Goal: Task Accomplishment & Management: Use online tool/utility

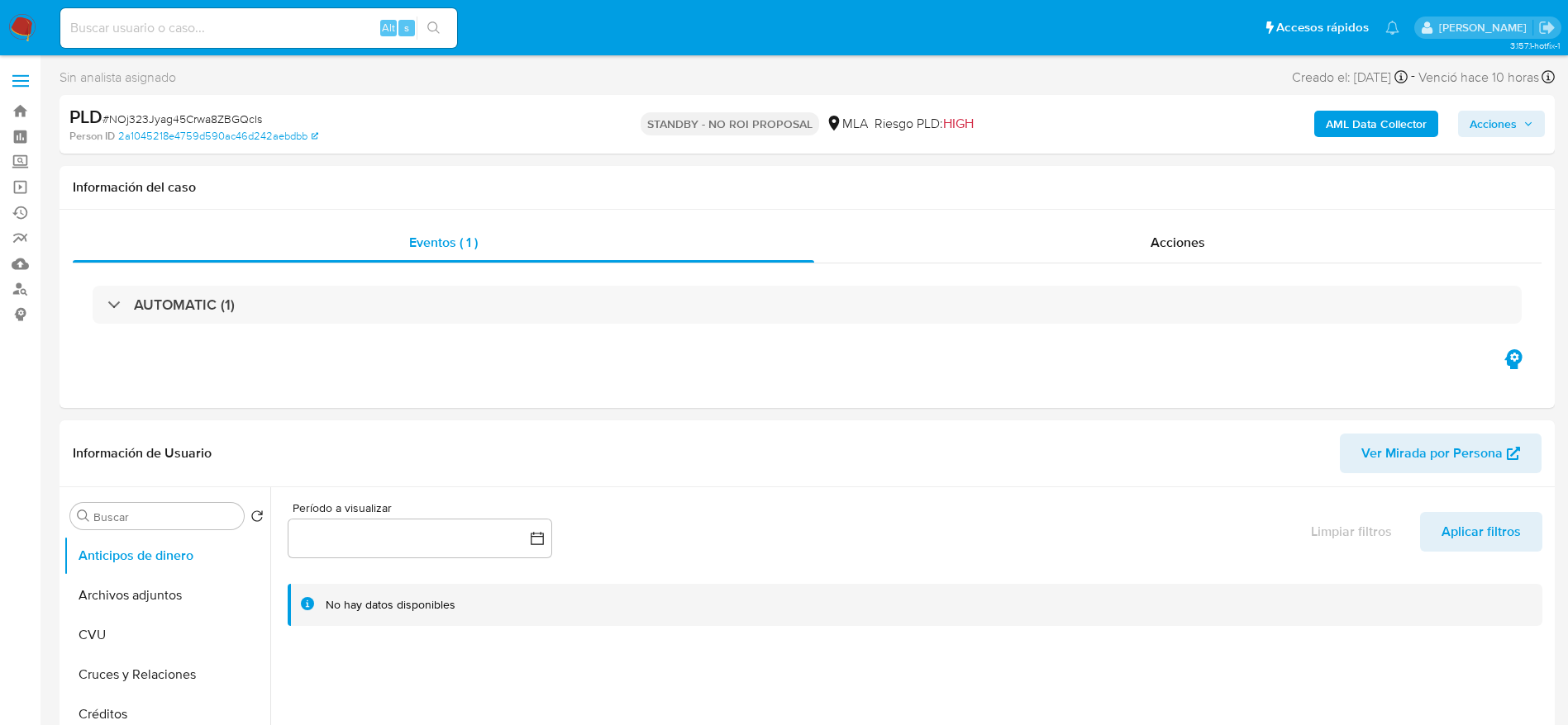
select select "10"
drag, startPoint x: 156, startPoint y: 588, endPoint x: 381, endPoint y: 459, distance: 259.4
click at [156, 587] on button "Archivos adjuntos" at bounding box center [167, 595] width 206 height 39
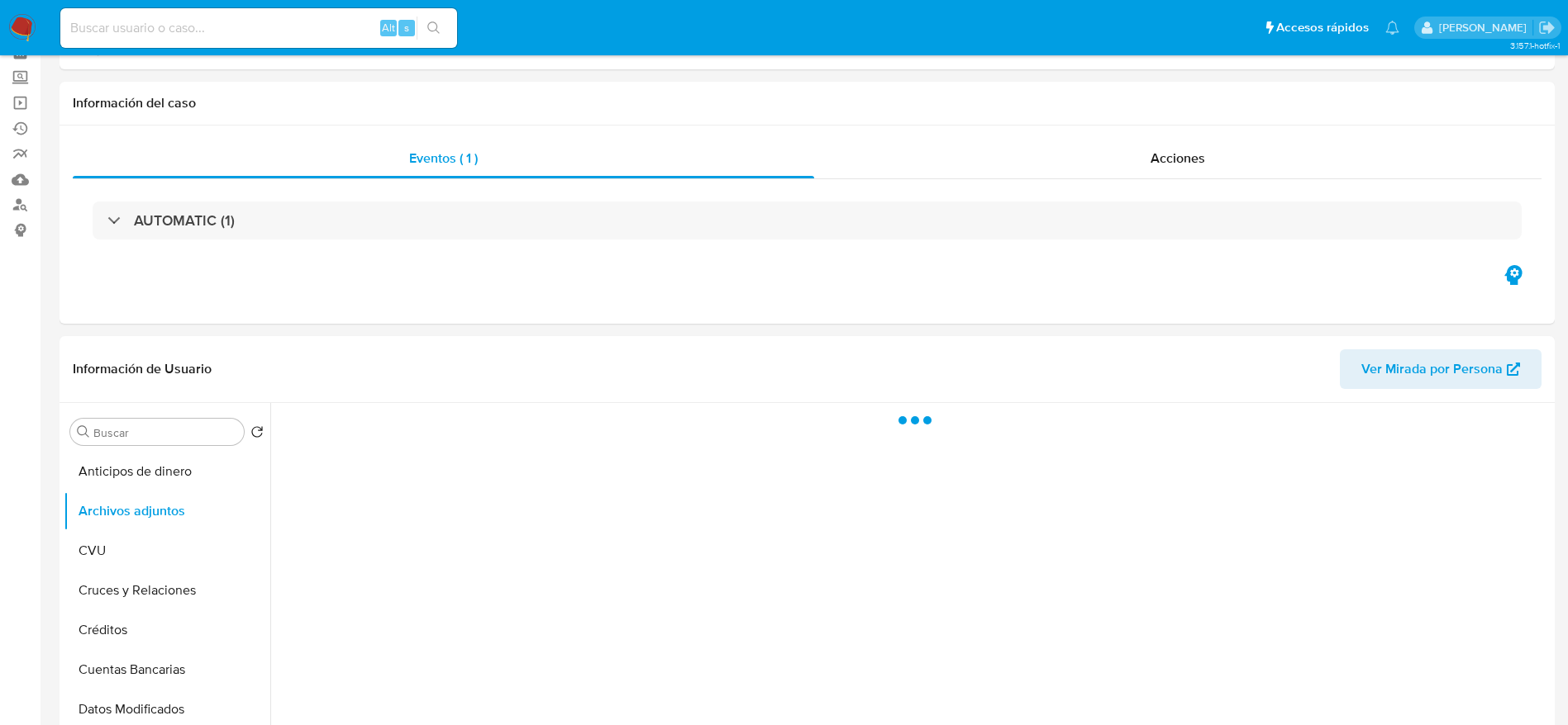
scroll to position [124, 0]
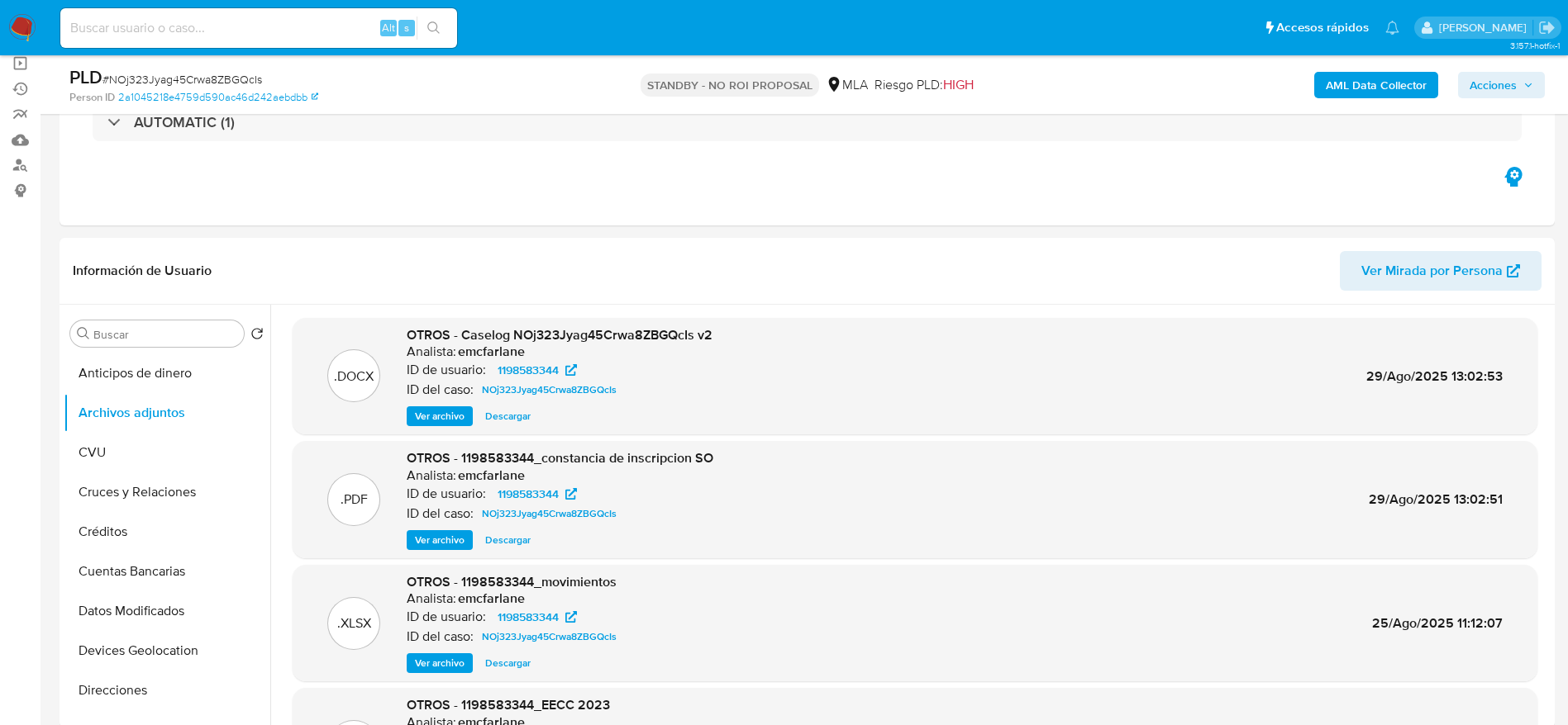
click at [262, 35] on input at bounding box center [258, 28] width 396 height 22
paste input "jNTZC71FIYkfeyM6j00bpPcP"
type input "jNTZC71FIYkfeyM6j00bpPcP"
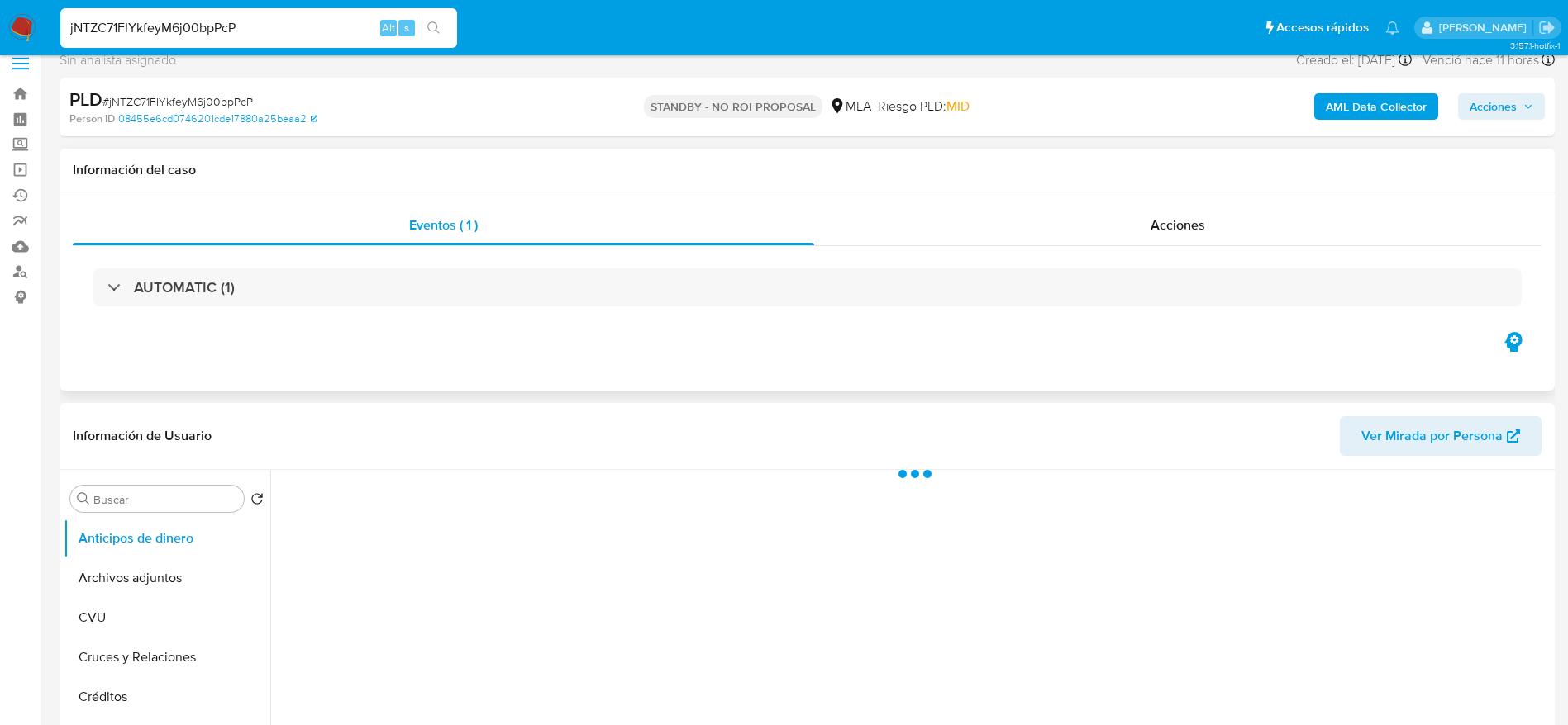
scroll to position [124, 0]
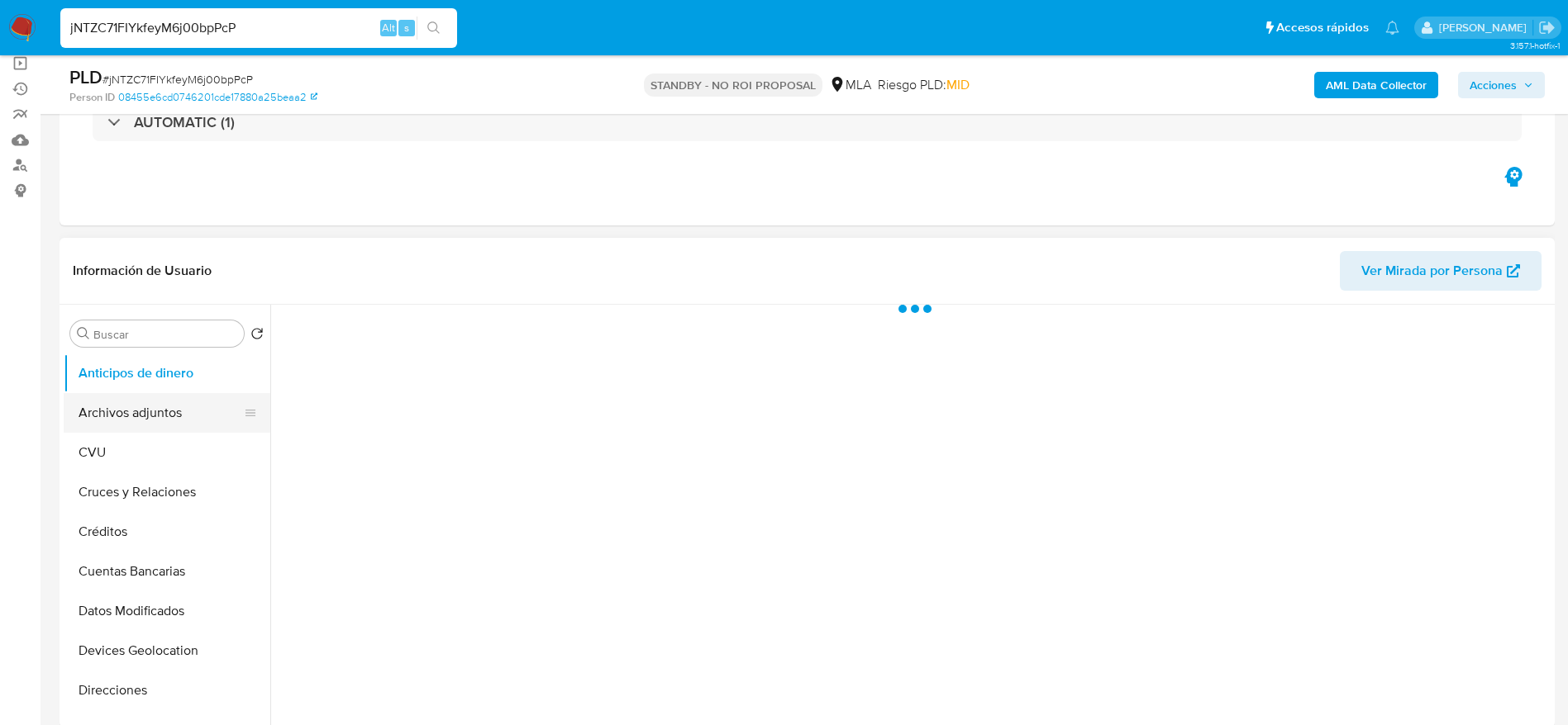
click at [146, 415] on button "Archivos adjuntos" at bounding box center [160, 413] width 193 height 39
select select "10"
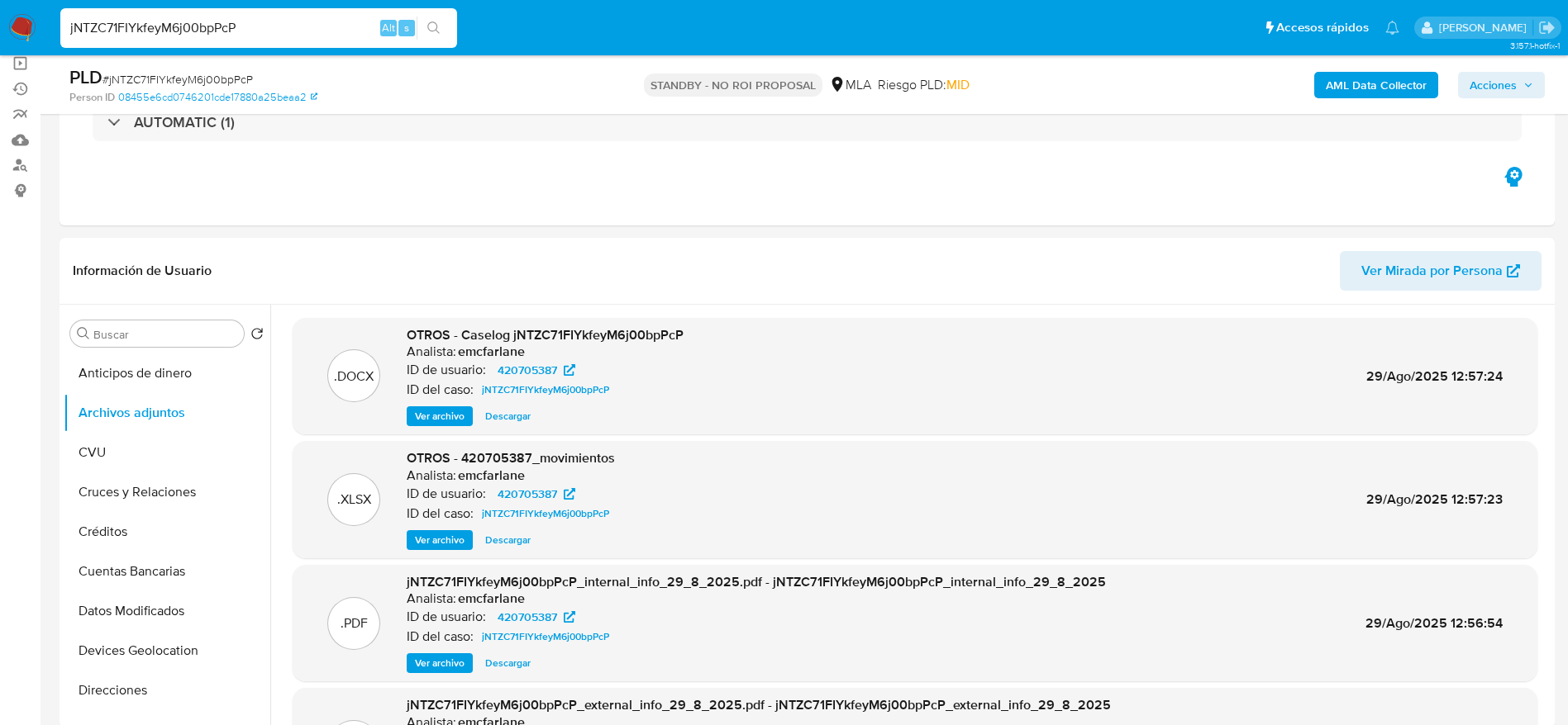
click at [186, 83] on span "# jNTZC71FIYkfeyM6j00bpPcP" at bounding box center [178, 79] width 150 height 17
copy span "jNTZC71FIYkfeyM6j00bpPcP"
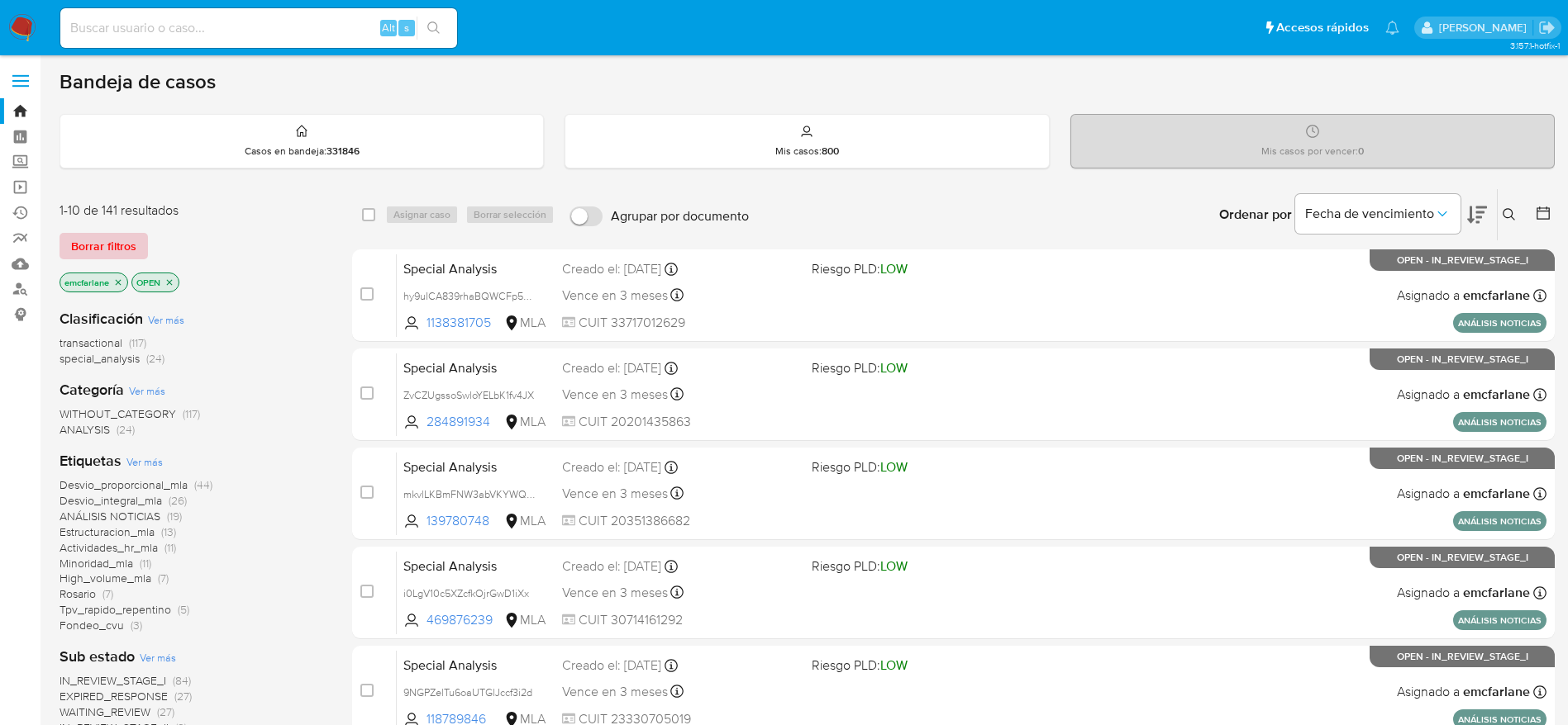
click at [89, 240] on span "Borrar filtros" at bounding box center [103, 246] width 66 height 23
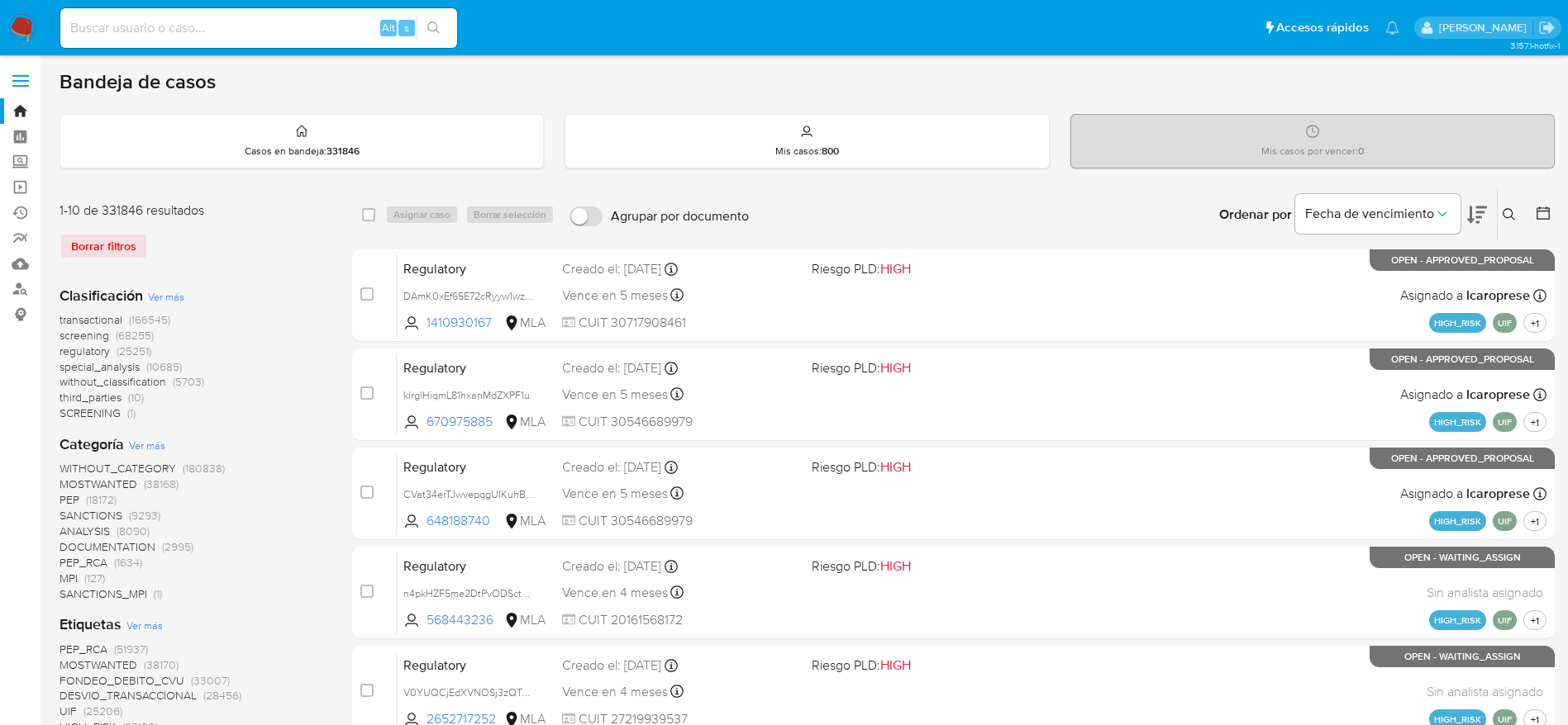
click at [1503, 221] on button at bounding box center [1511, 214] width 27 height 20
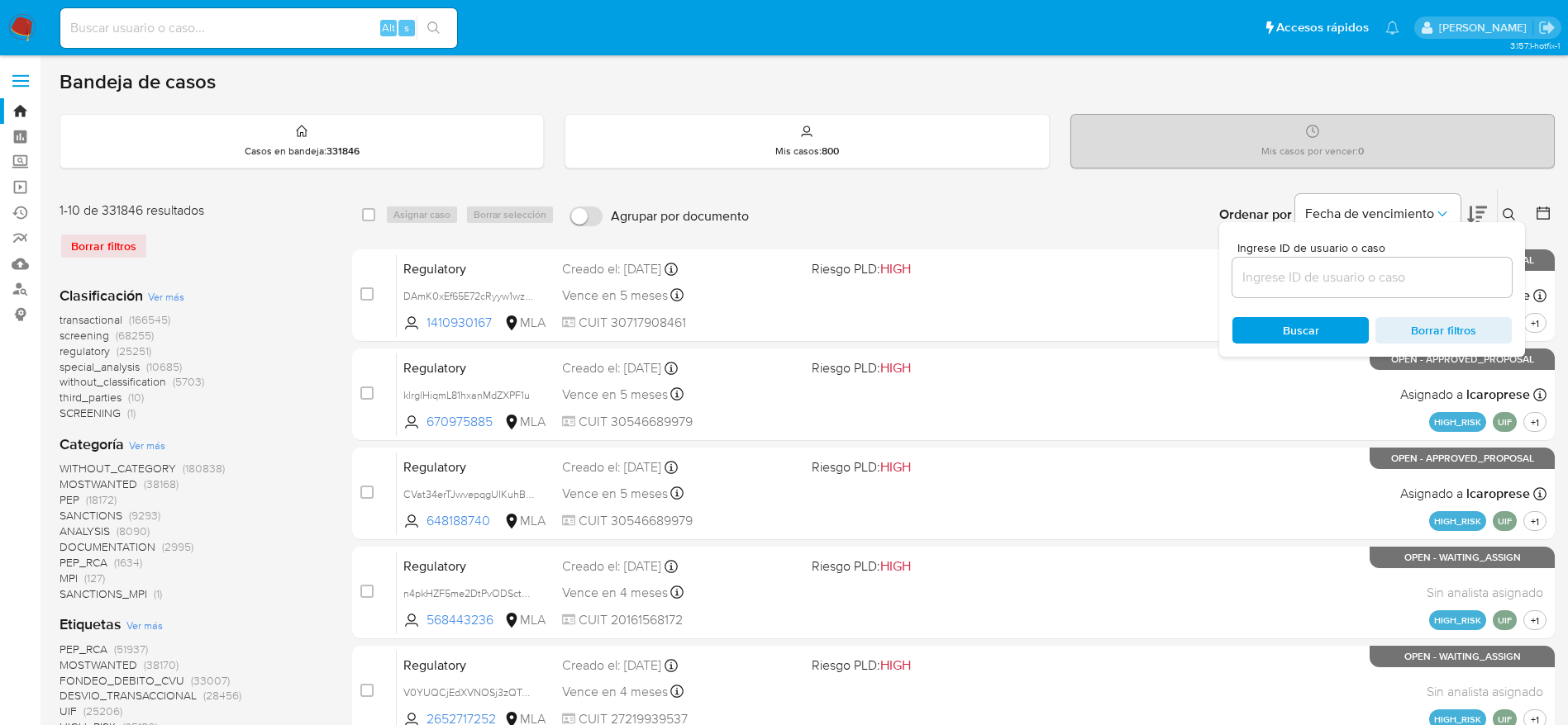
click at [1307, 286] on input at bounding box center [1371, 277] width 279 height 22
type input "jNTZC71FIYkfeyM6j00bpPcP"
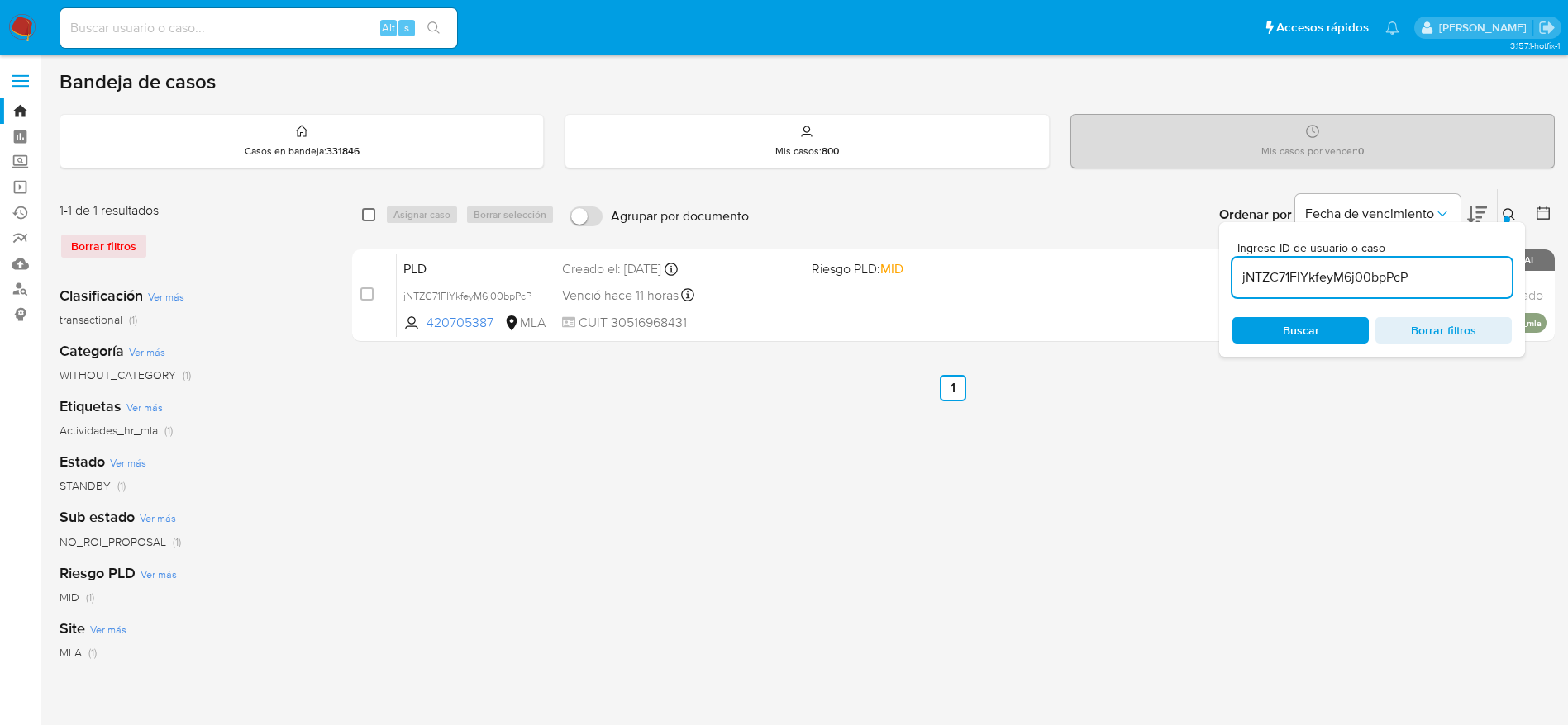
click at [368, 209] on input "checkbox" at bounding box center [368, 214] width 13 height 13
checkbox input "true"
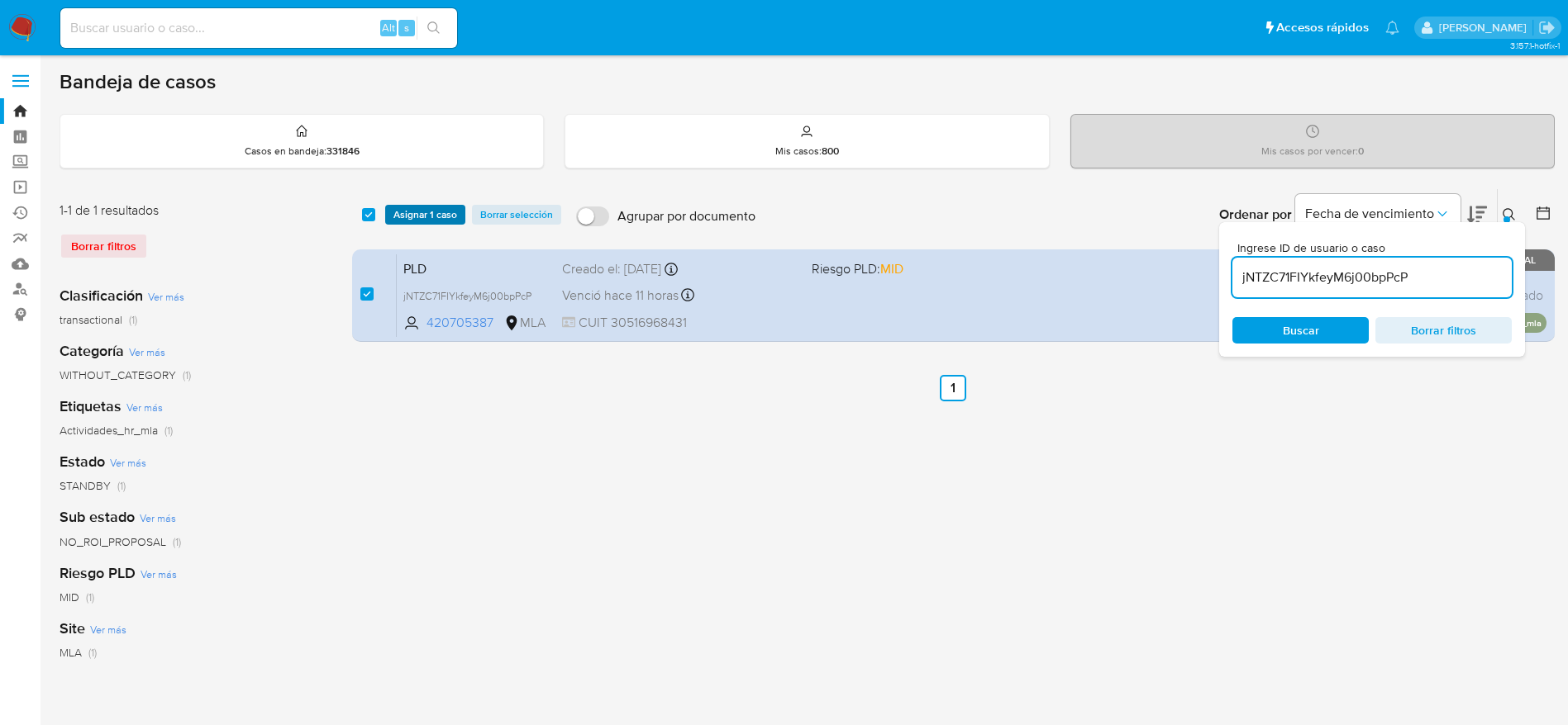
click at [409, 213] on span "Asignar 1 caso" at bounding box center [425, 214] width 64 height 17
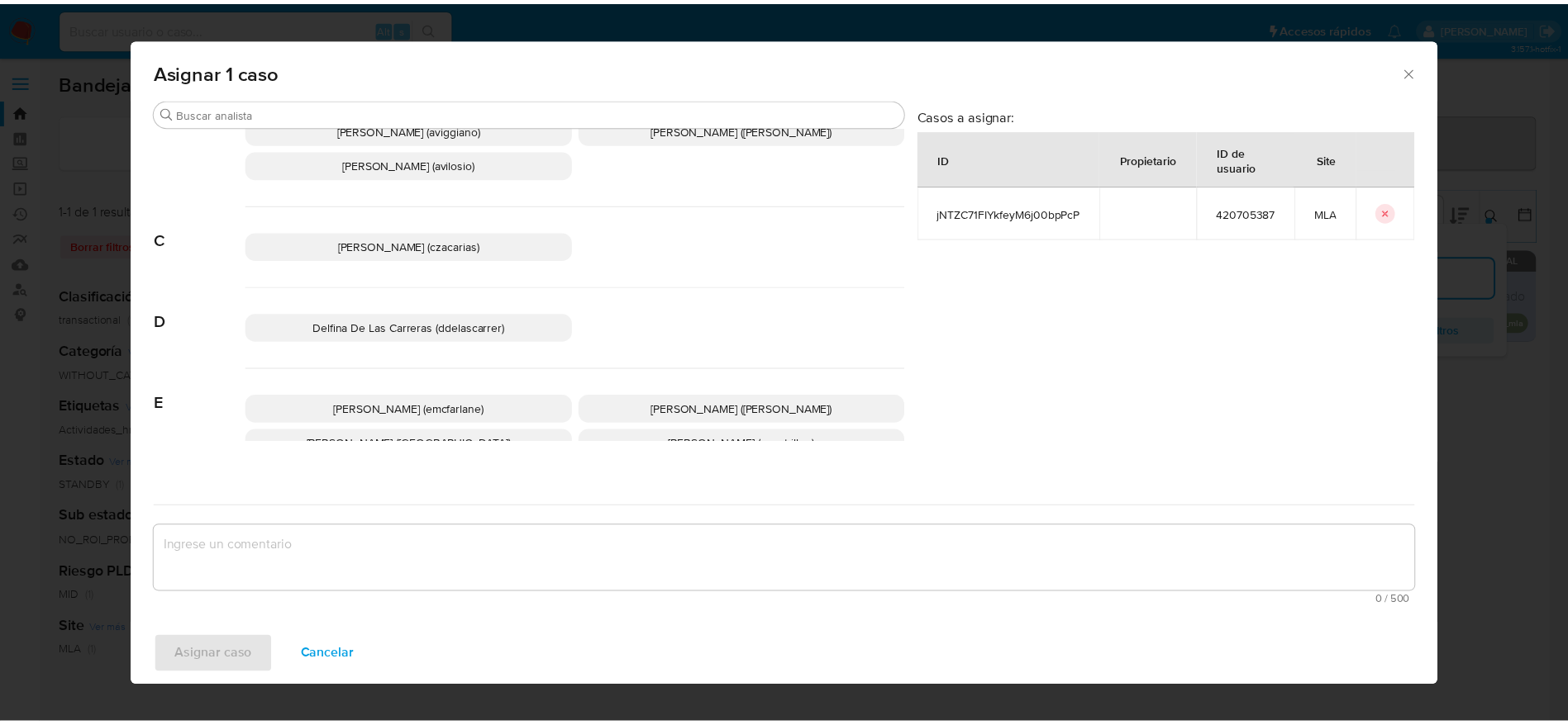
scroll to position [124, 0]
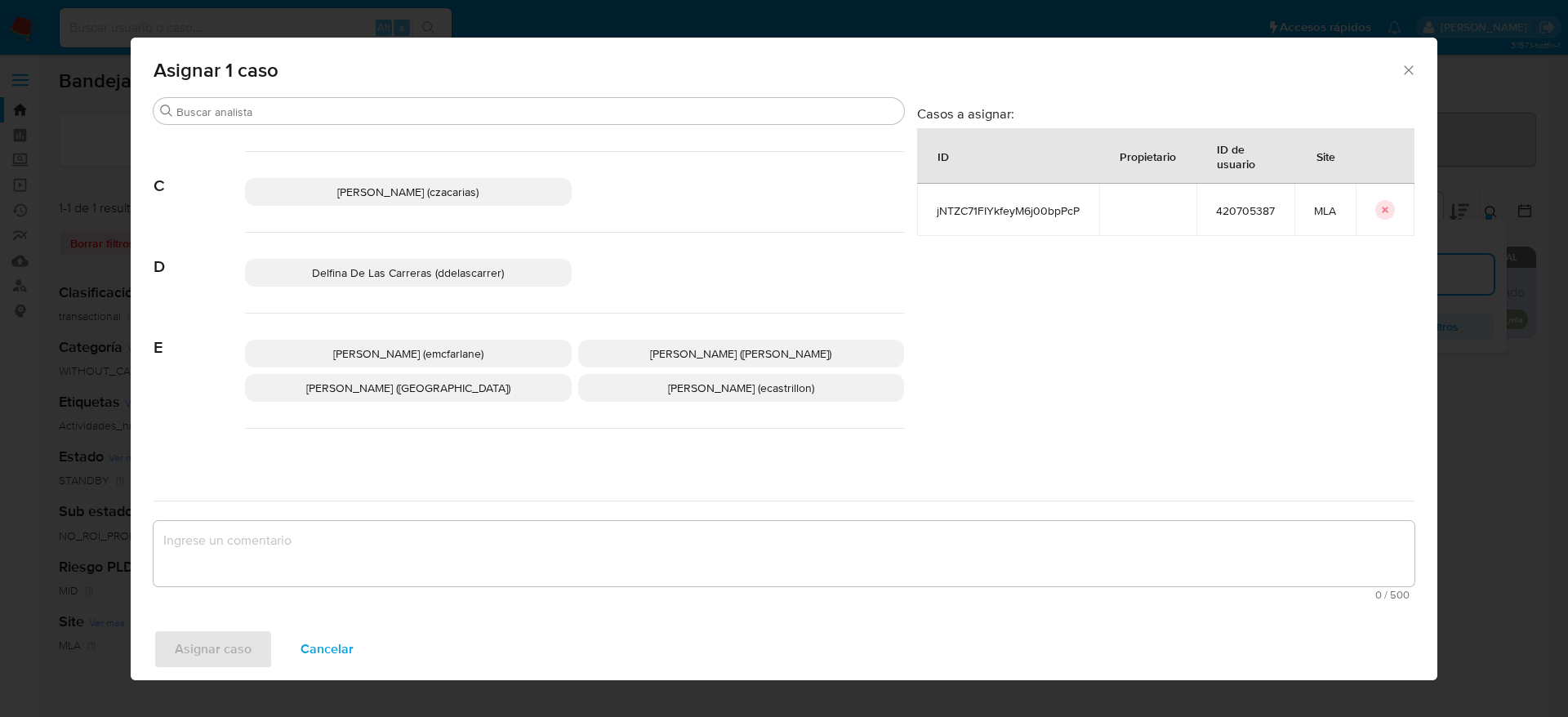
click at [403, 344] on p "Elaine Mc Farlane (emcfarlane)" at bounding box center [408, 354] width 327 height 28
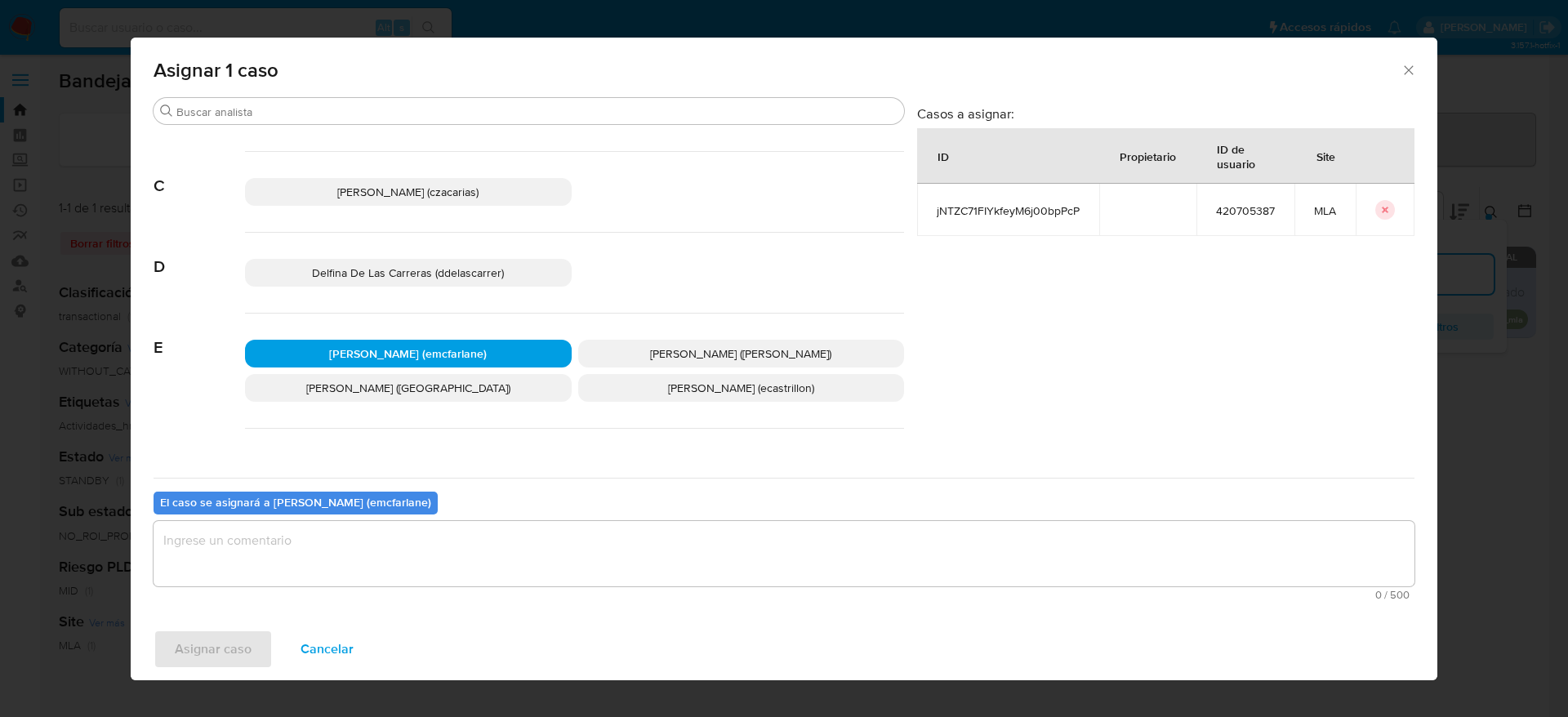
click at [328, 556] on textarea "assign-modal" at bounding box center [784, 554] width 1261 height 66
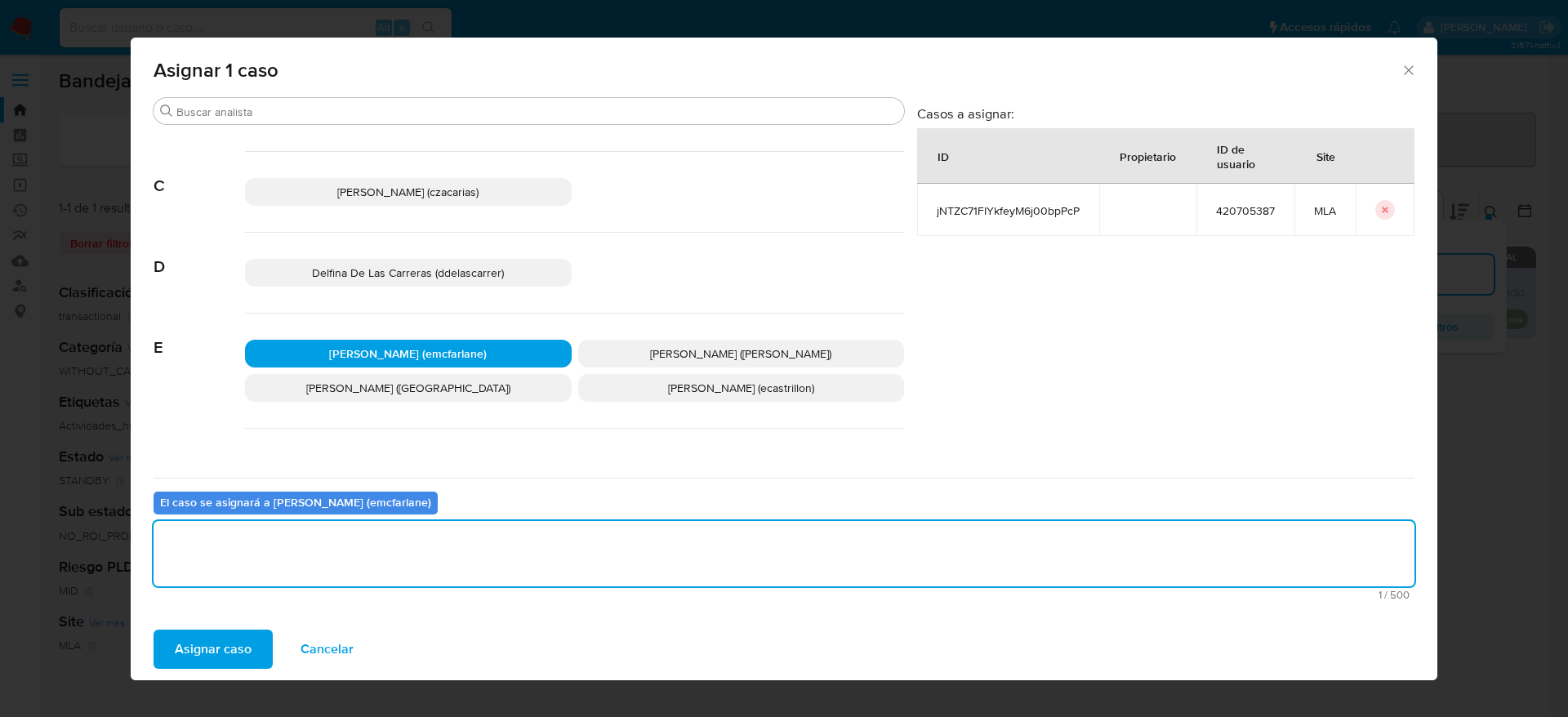
click at [202, 664] on span "Asignar caso" at bounding box center [213, 650] width 77 height 36
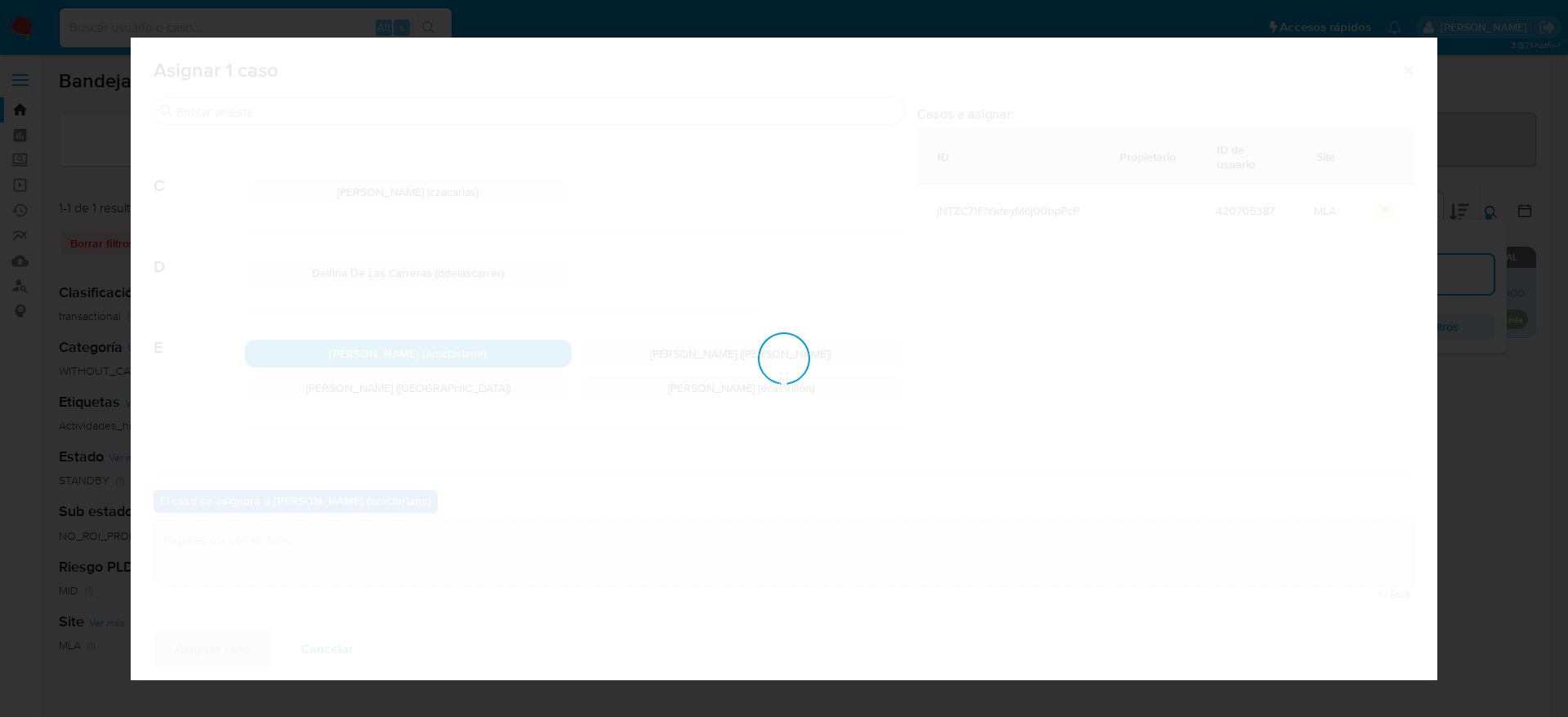
checkbox input "false"
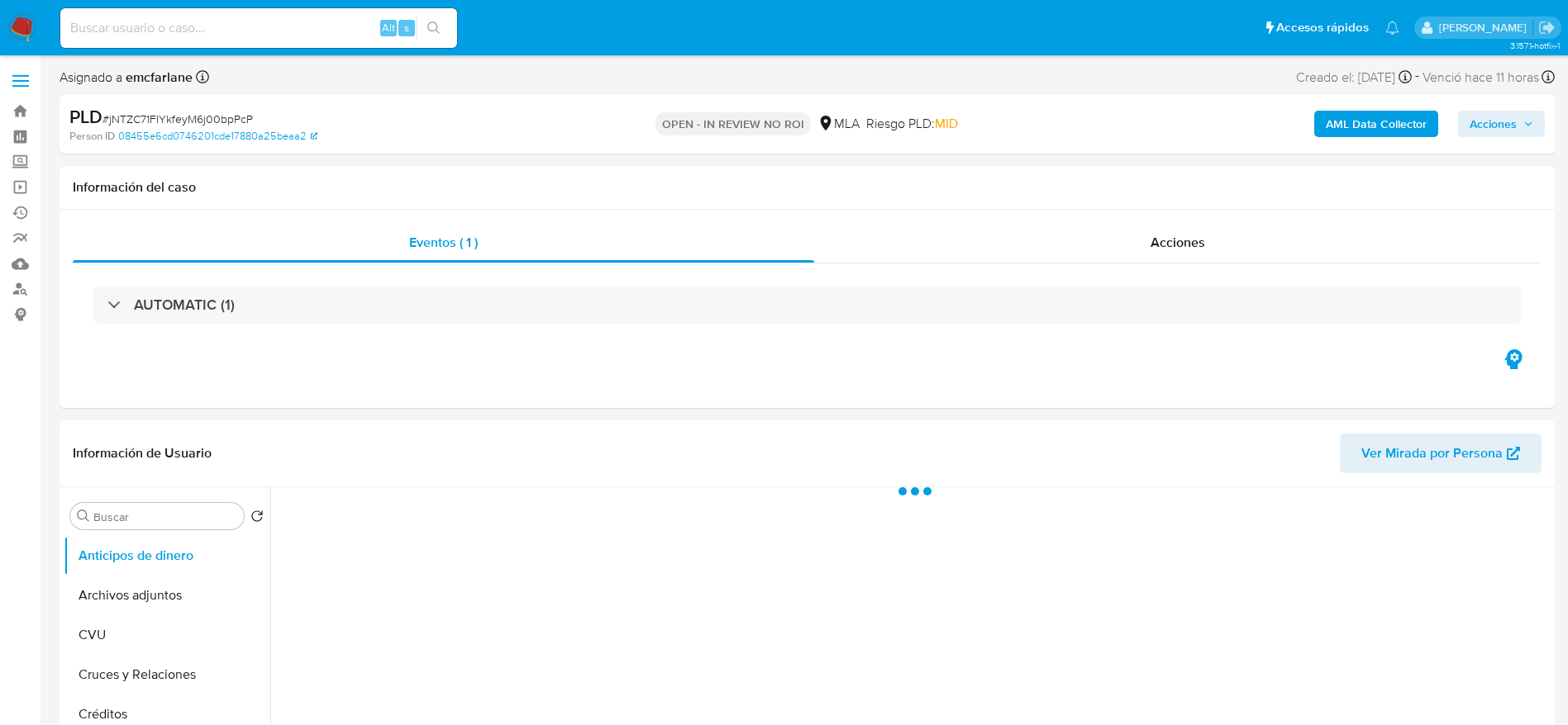
click at [1494, 133] on span "Acciones" at bounding box center [1494, 124] width 47 height 26
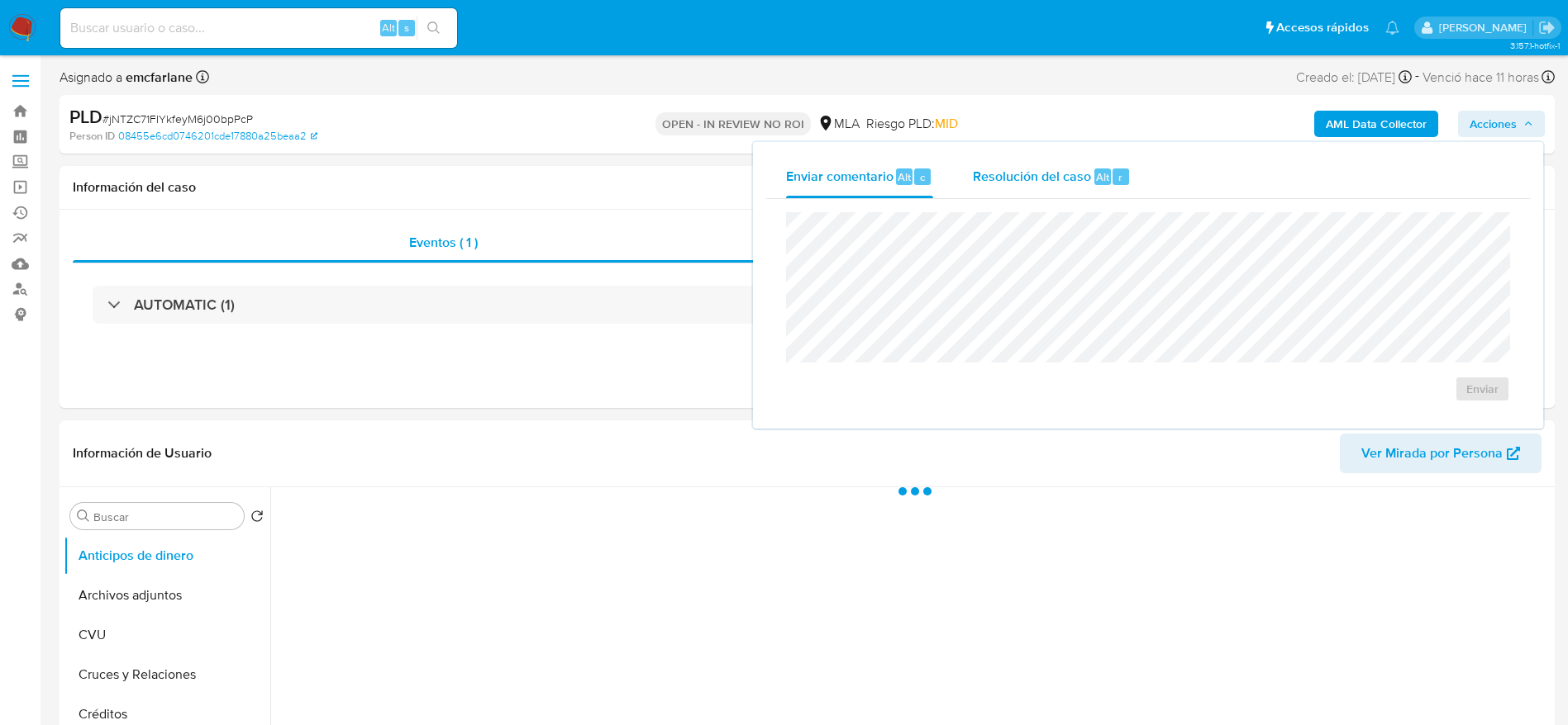
click at [1074, 167] on span "Resolución del caso" at bounding box center [1032, 177] width 118 height 19
select select "10"
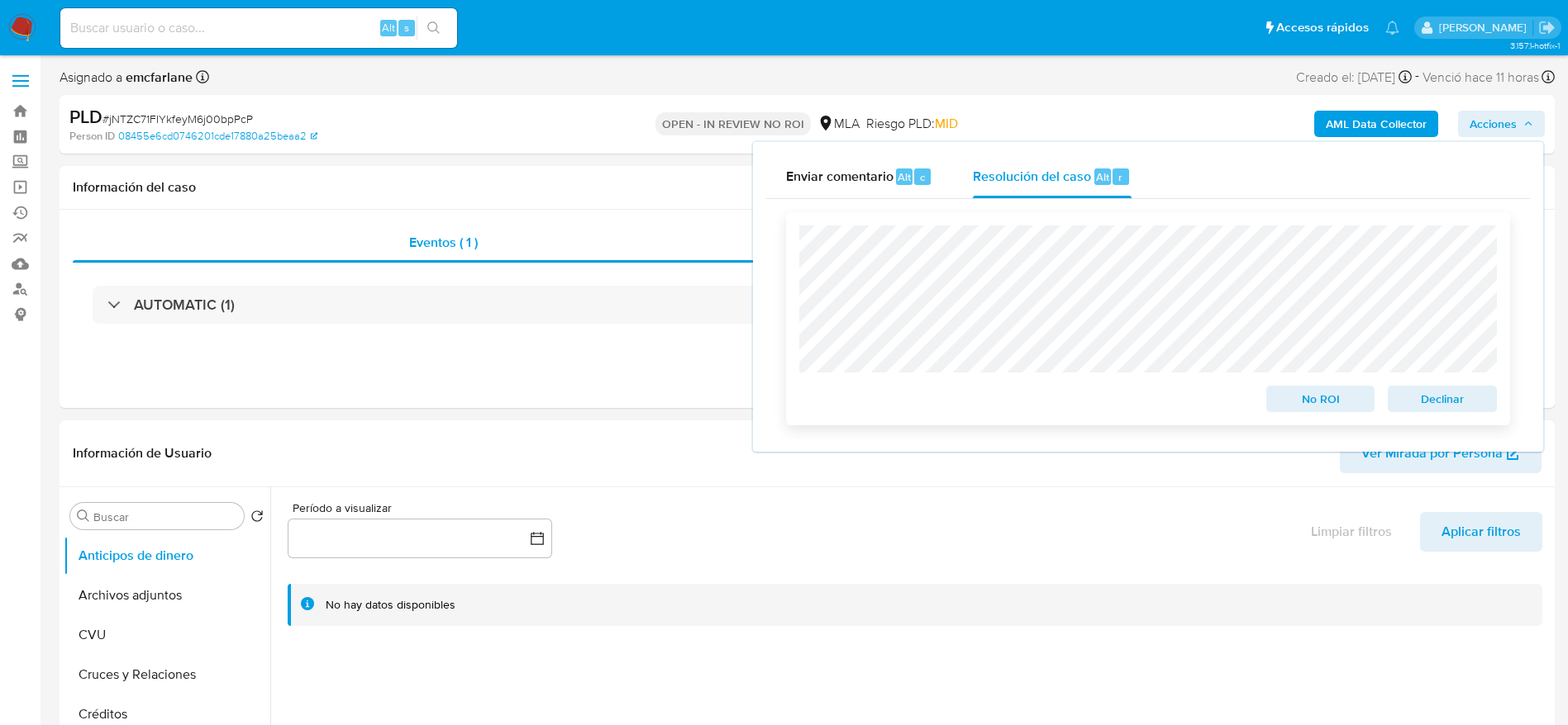
click at [1463, 385] on div "Declinar" at bounding box center [1439, 396] width 116 height 33
click at [1467, 400] on span "Declinar" at bounding box center [1442, 399] width 86 height 23
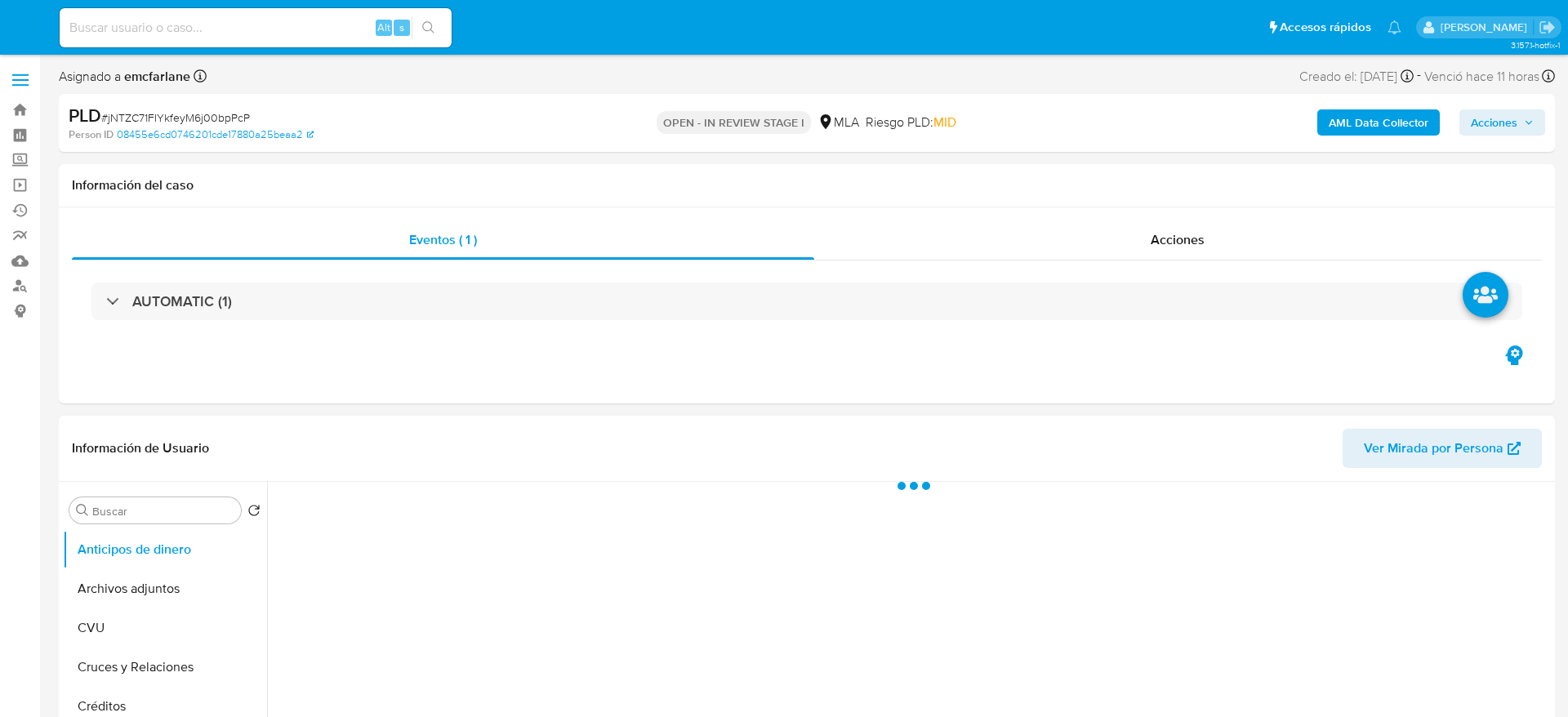
select select "10"
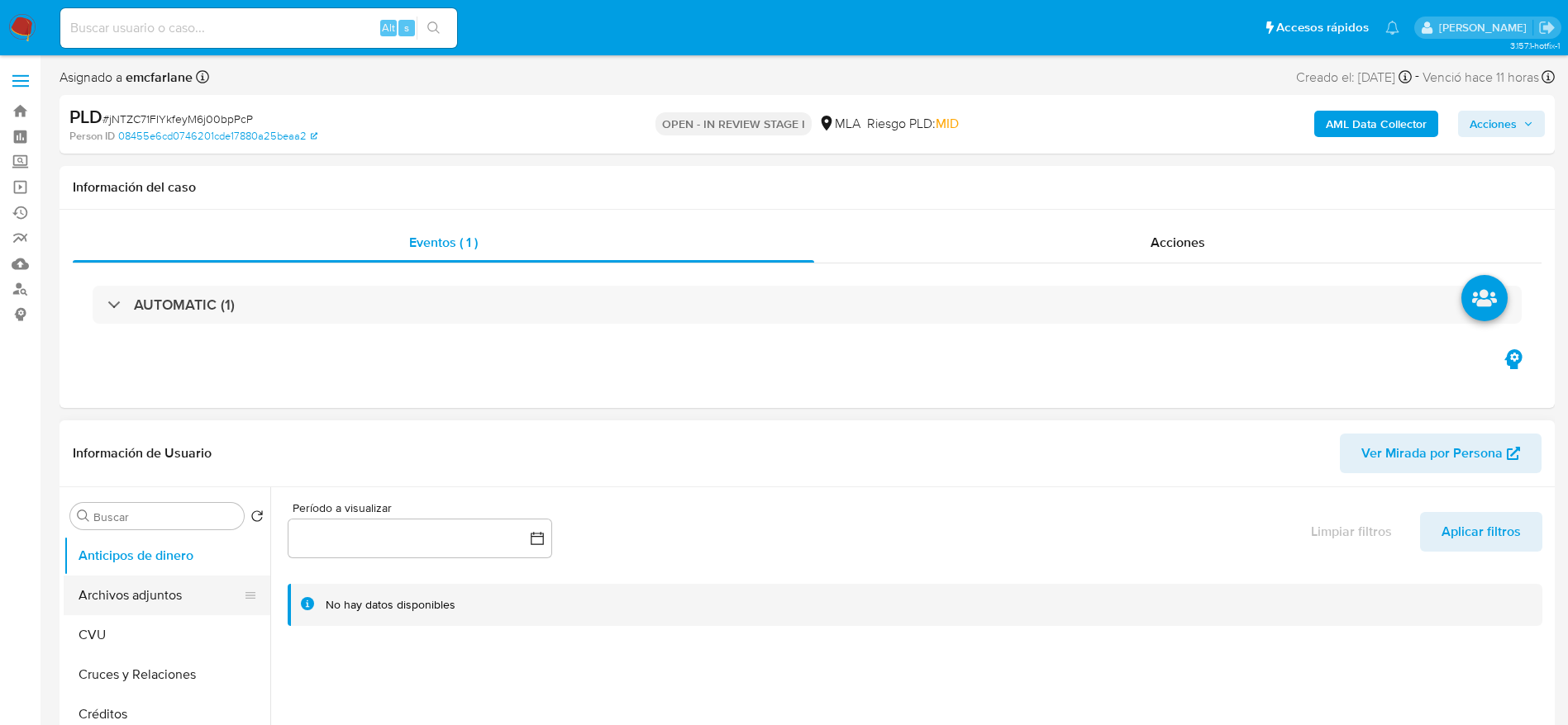
click at [155, 599] on button "Archivos adjuntos" at bounding box center [160, 595] width 193 height 39
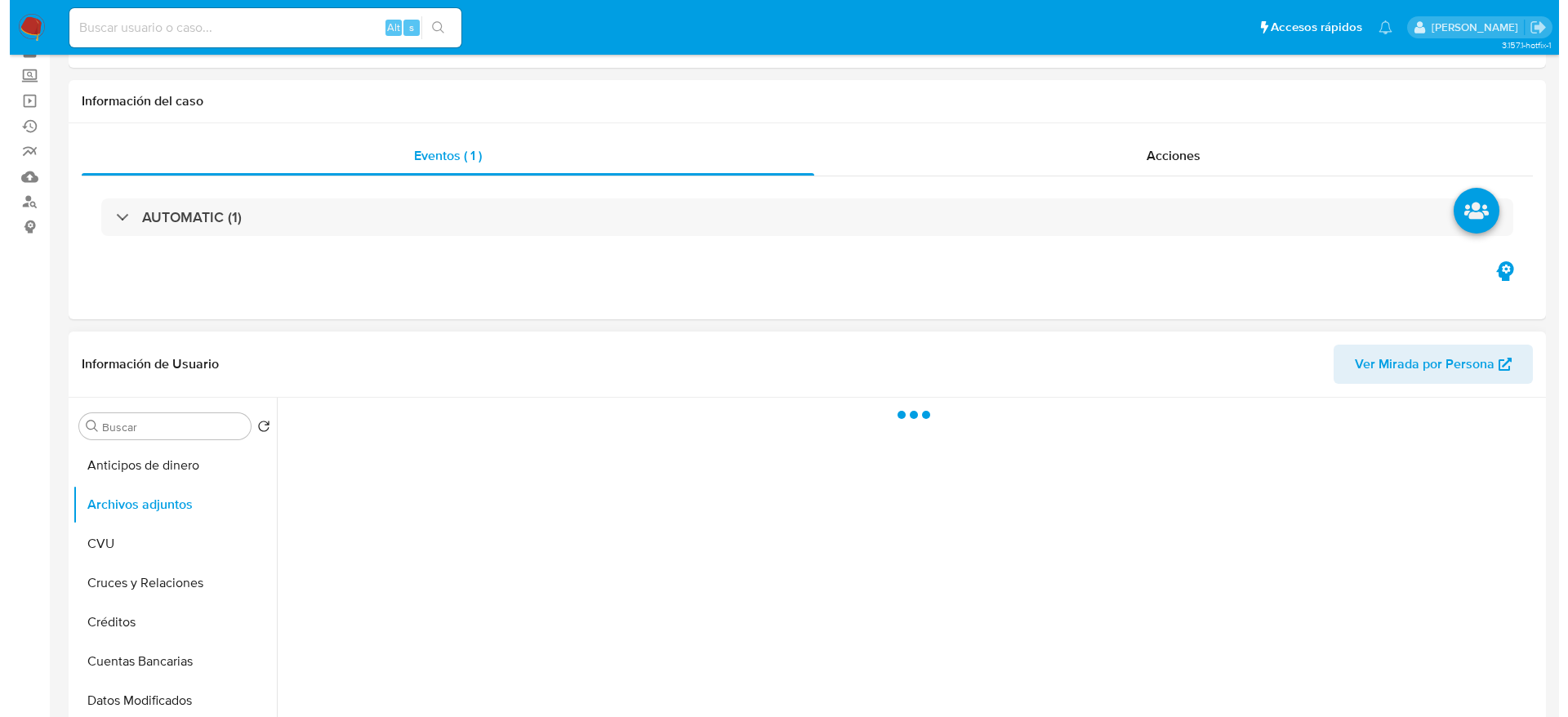
scroll to position [123, 0]
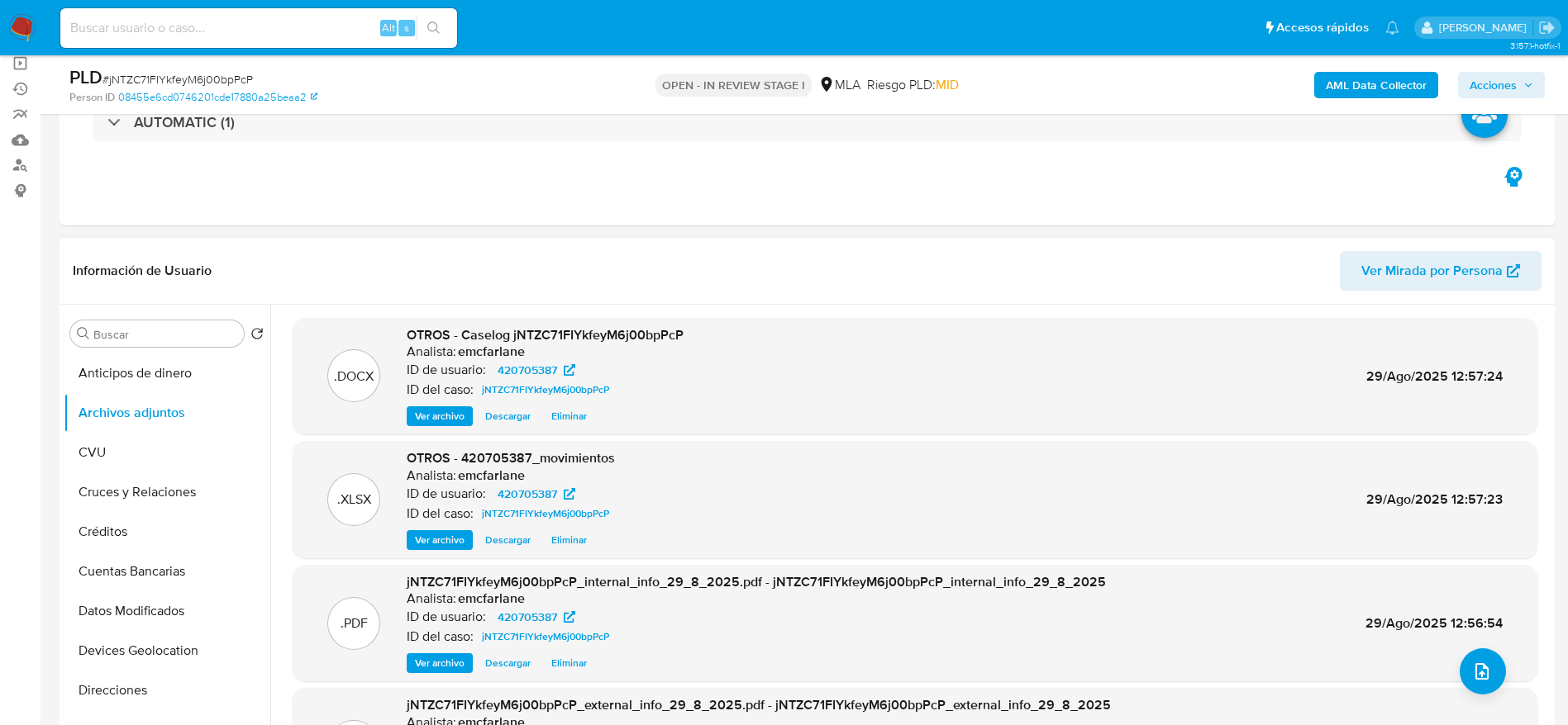
click at [572, 424] on span "Eliminar" at bounding box center [569, 416] width 36 height 17
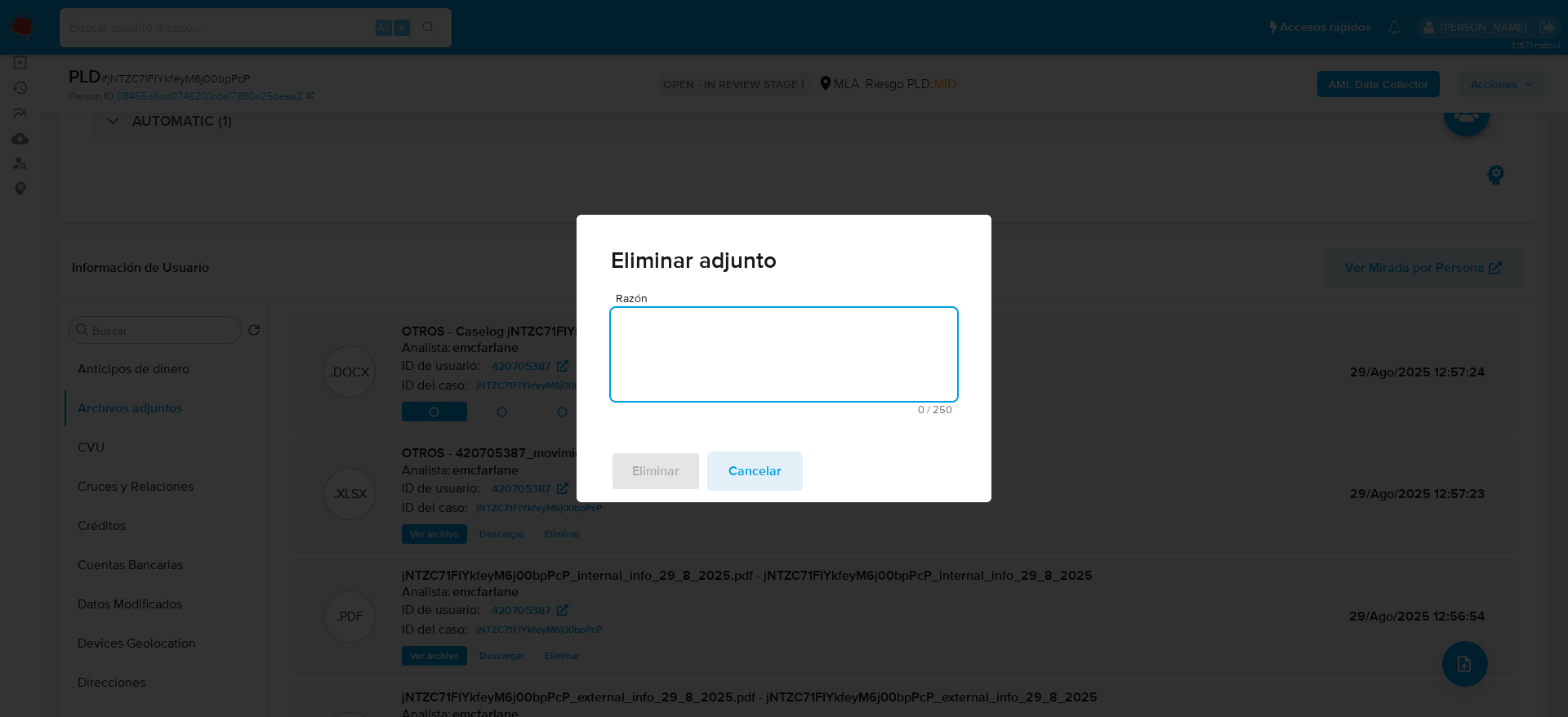
click at [561, 385] on div "Eliminar adjunto Razón 0 / 250 250 caracteres restantes Eliminar Cancelar" at bounding box center [784, 358] width 1568 height 717
click at [652, 360] on textarea "Razón" at bounding box center [784, 355] width 347 height 93
click at [647, 457] on span "Eliminar" at bounding box center [655, 471] width 48 height 36
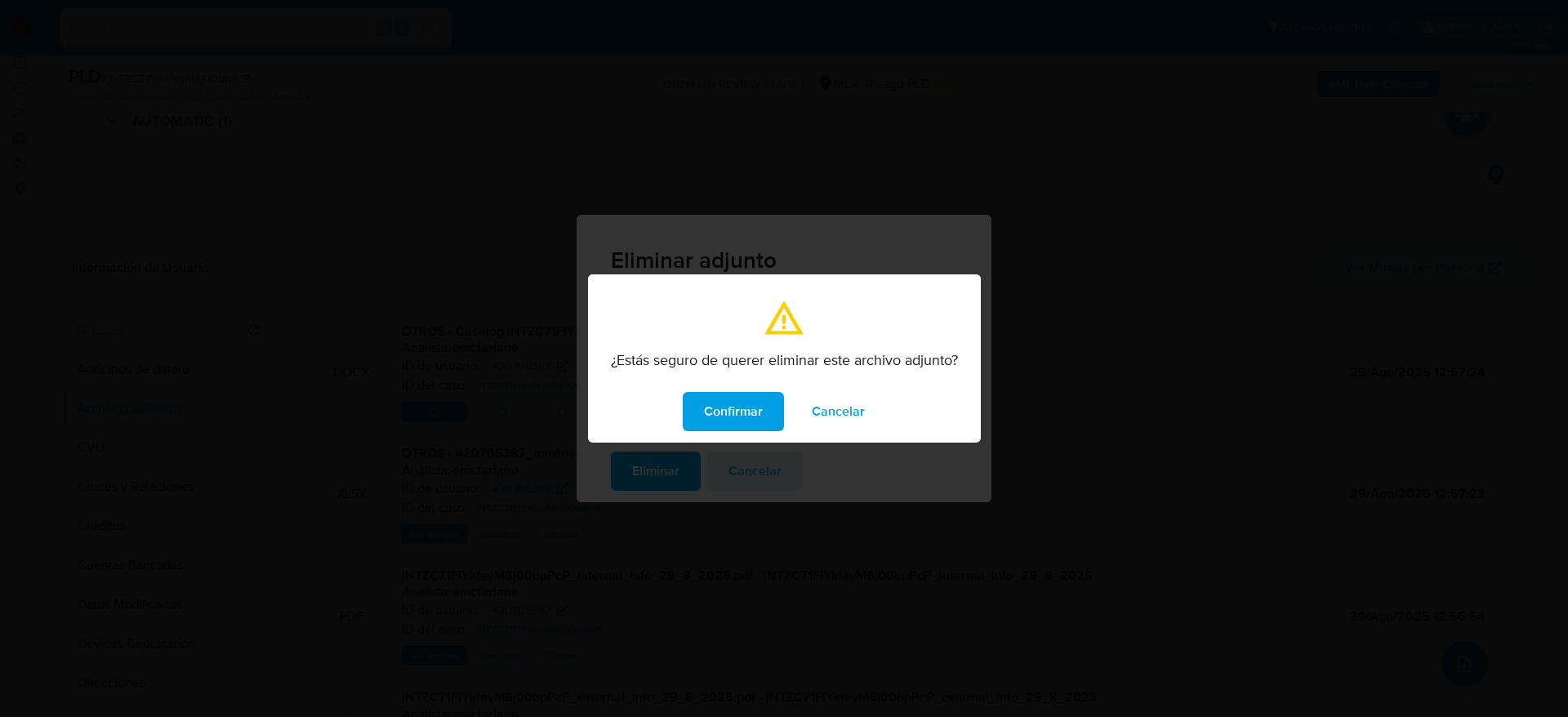
click at [731, 405] on span "Confirmar" at bounding box center [733, 412] width 59 height 36
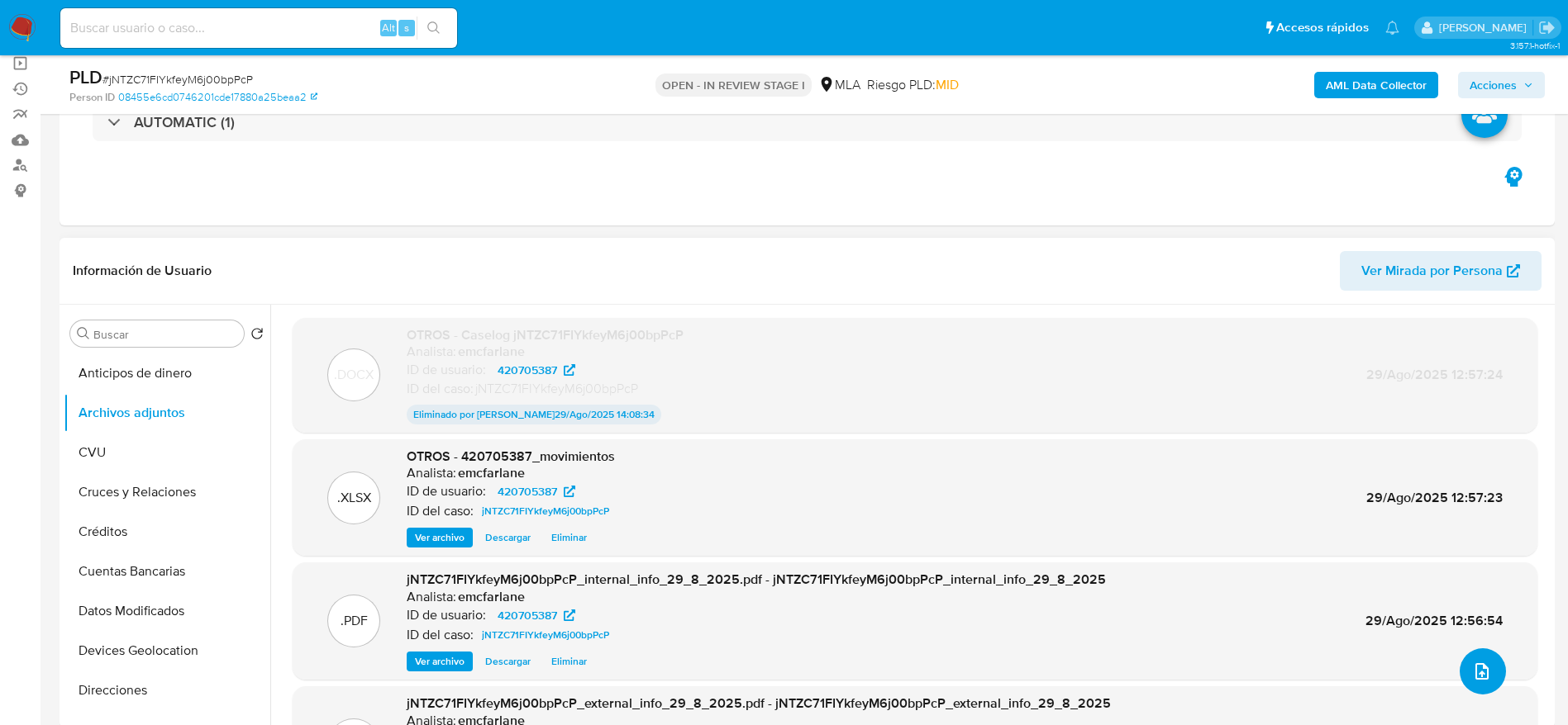
click at [1474, 675] on icon "upload-file" at bounding box center [1481, 672] width 20 height 20
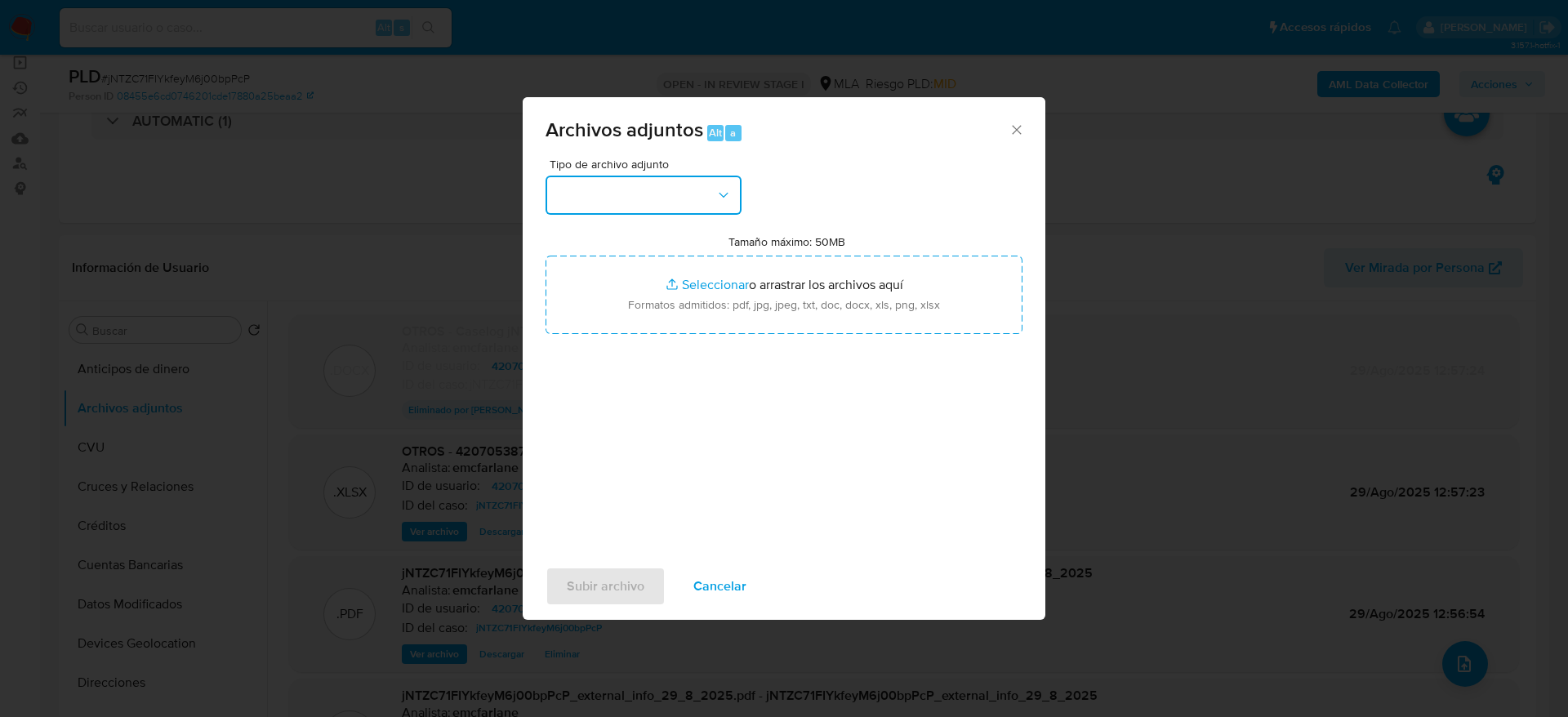
click at [632, 211] on button "button" at bounding box center [643, 195] width 196 height 39
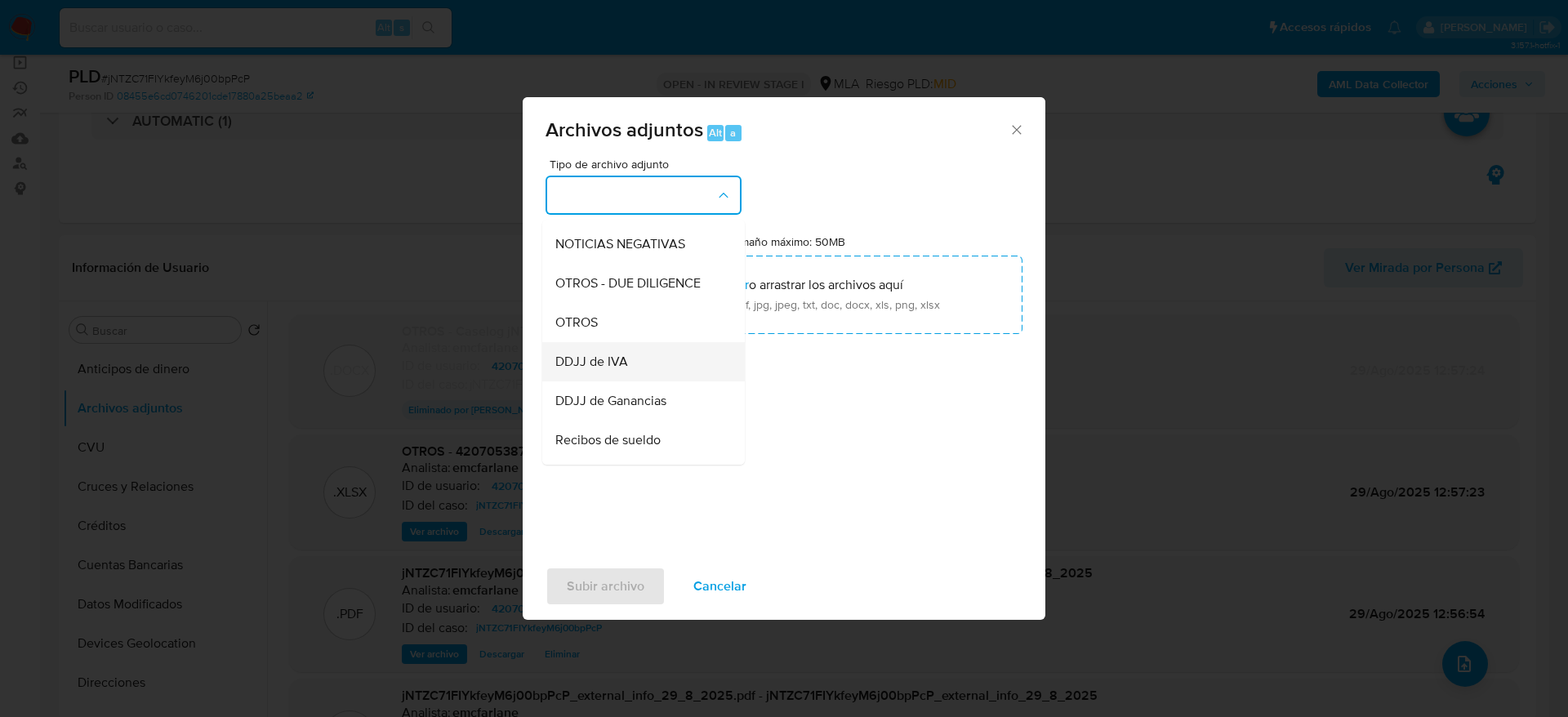
scroll to position [245, 0]
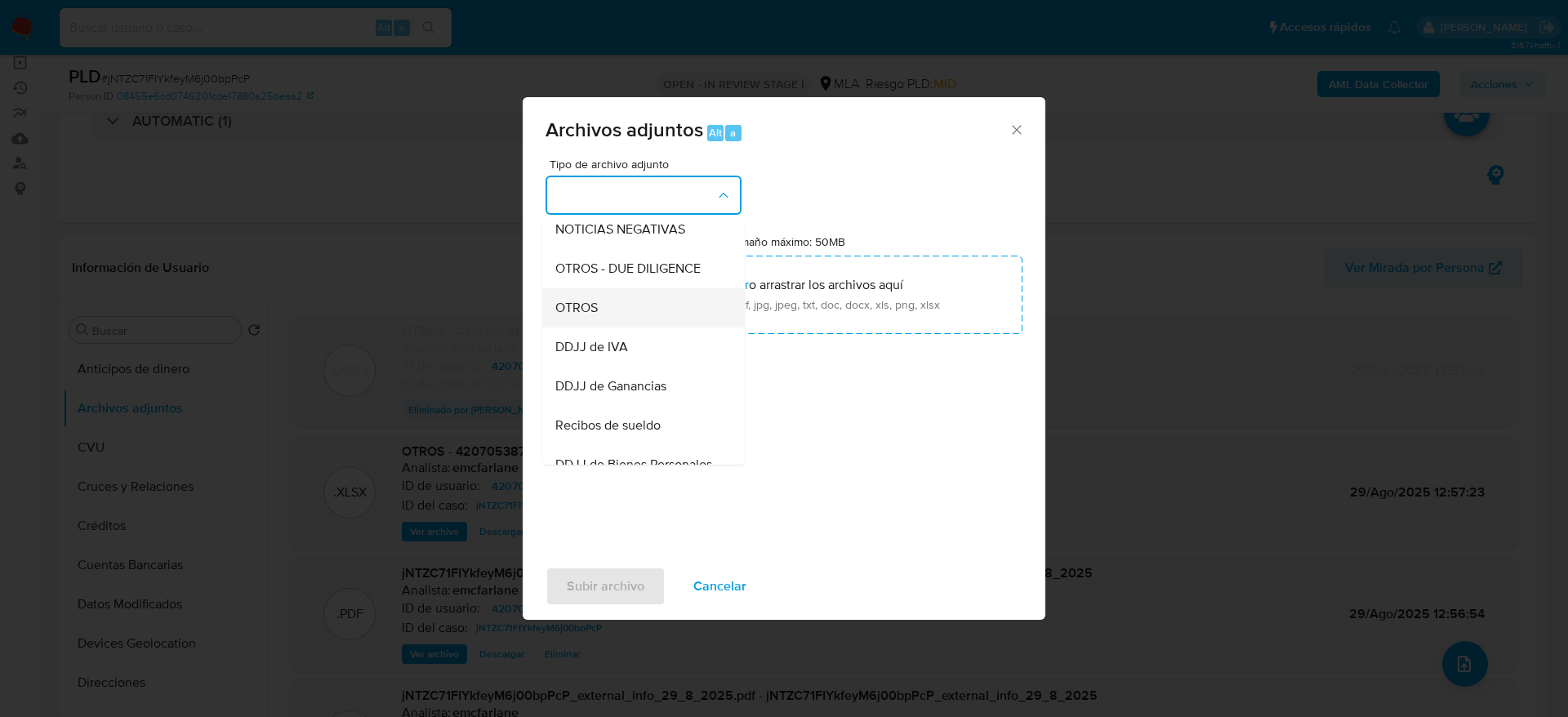
click at [593, 317] on span "OTROS" at bounding box center [576, 308] width 42 height 16
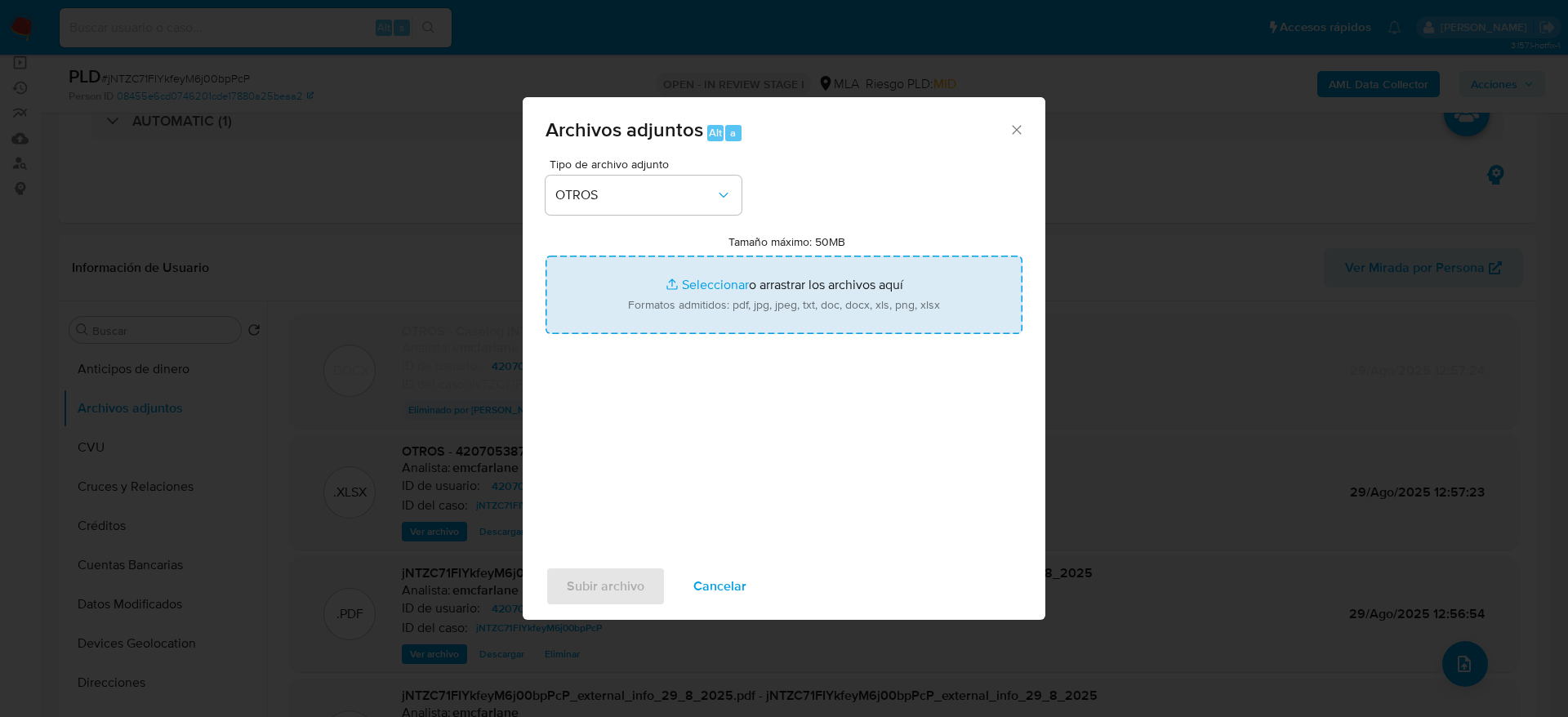
type input "C:\fakepath\Caselog jNTZC71FIYkfeyM6j00bpPcP v2.docx"
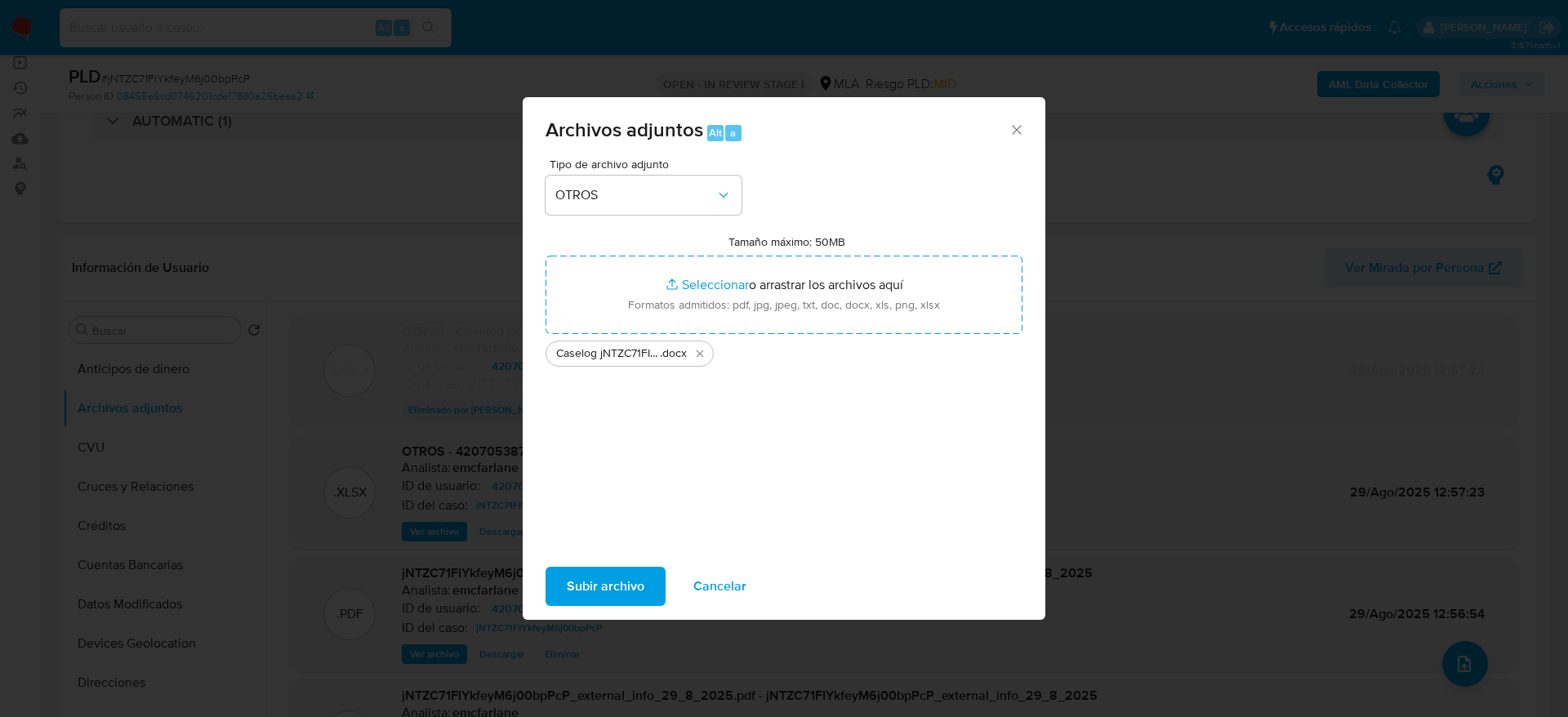
click at [601, 580] on span "Subir archivo" at bounding box center [606, 586] width 78 height 36
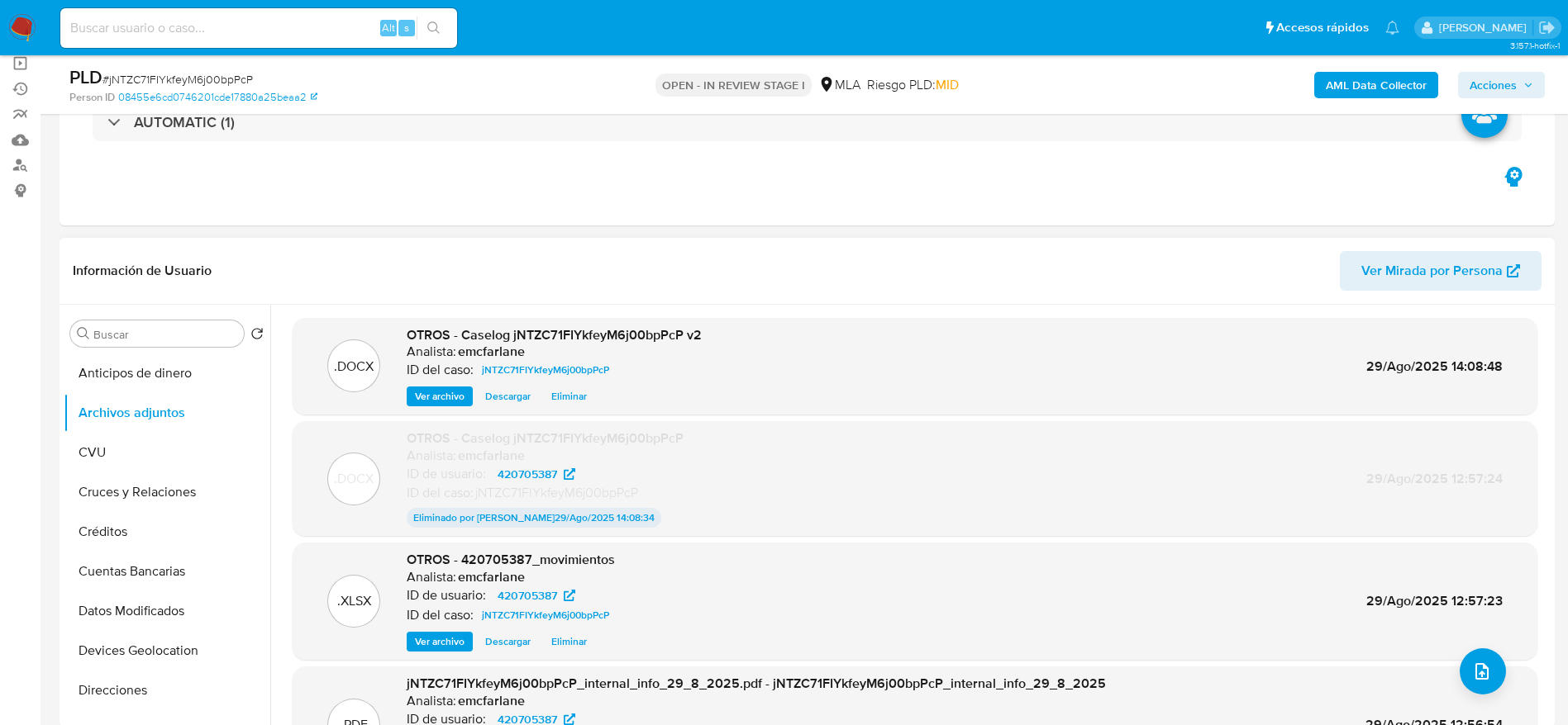
click at [444, 388] on span "Ver archivo" at bounding box center [439, 396] width 50 height 17
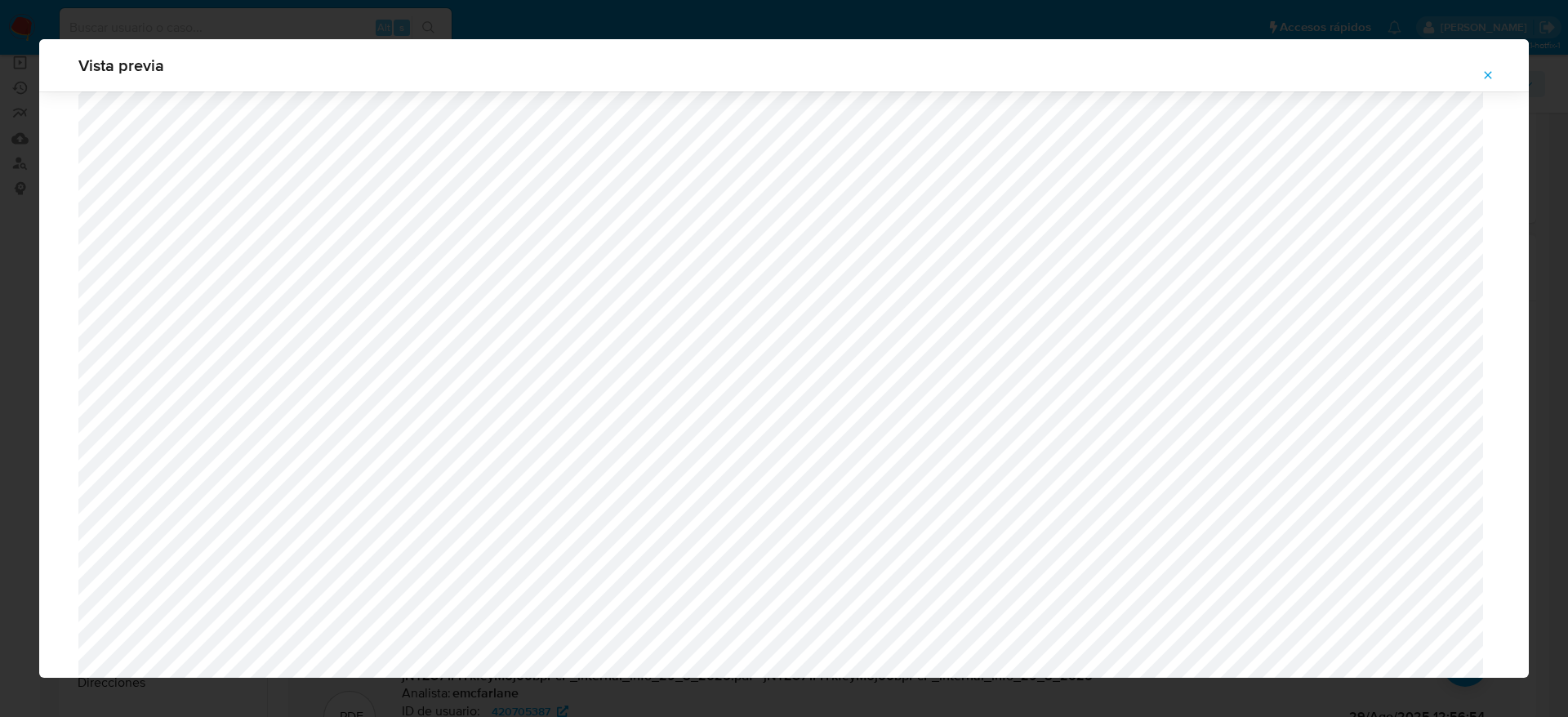
scroll to position [1584, 0]
click at [1495, 80] on button "Attachment preview" at bounding box center [1488, 75] width 36 height 26
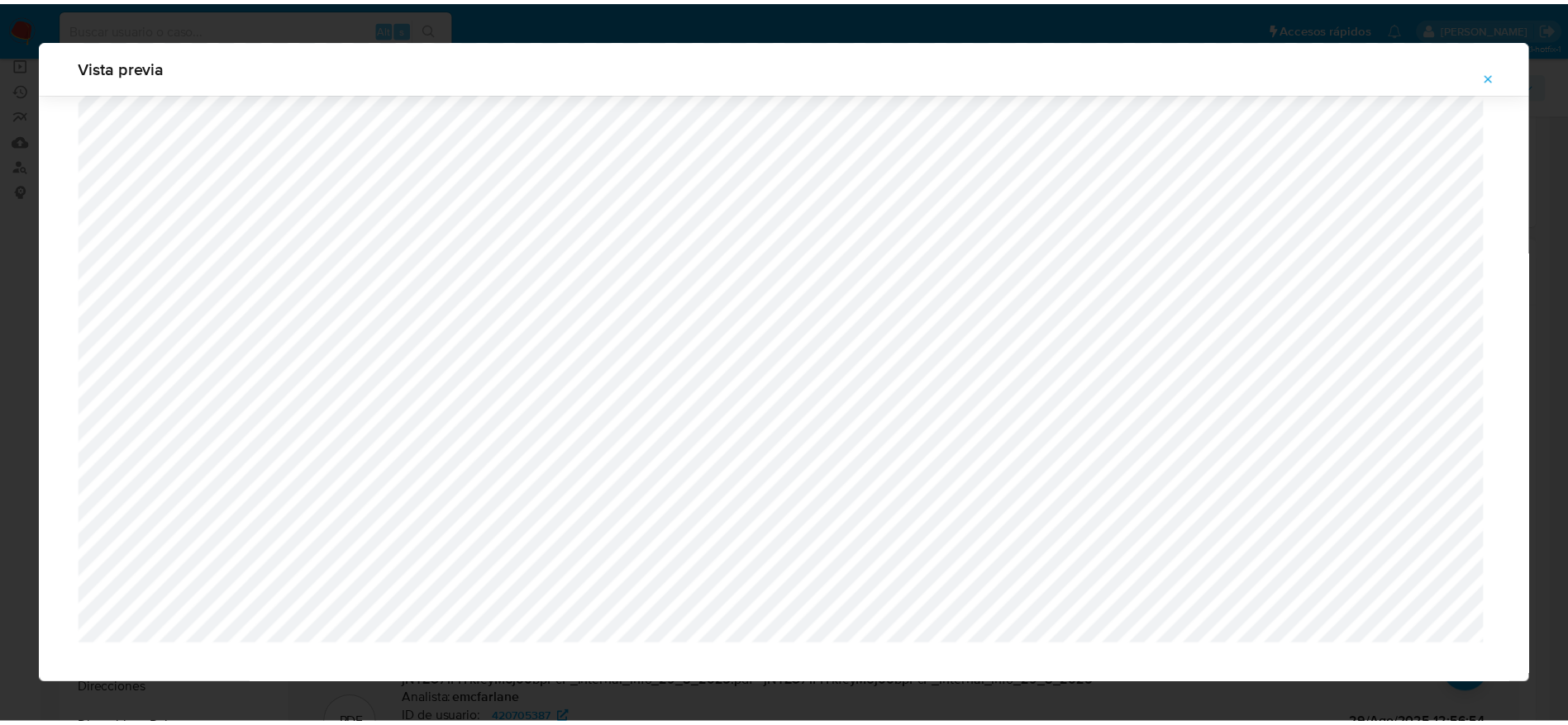
scroll to position [0, 0]
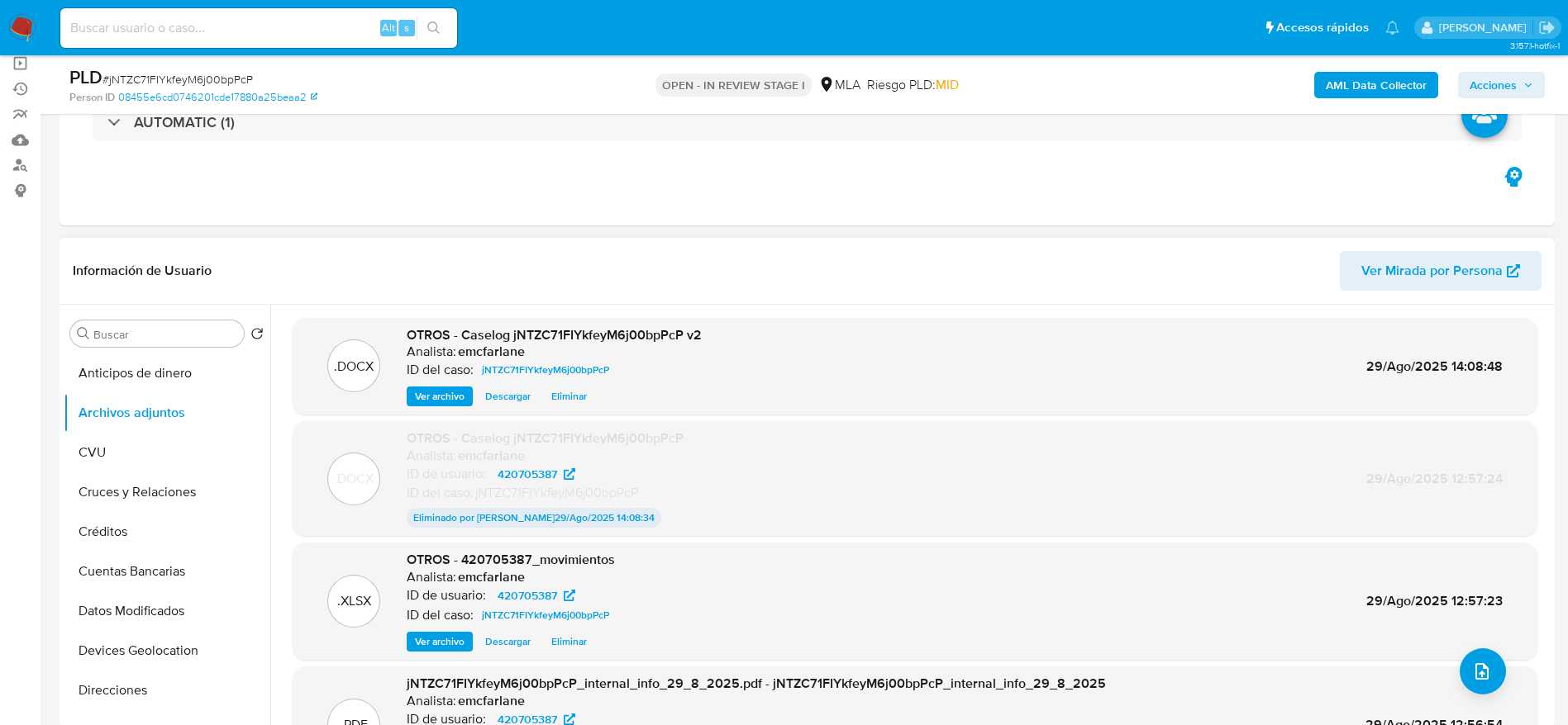
click at [1499, 90] on span "Acciones" at bounding box center [1494, 85] width 47 height 26
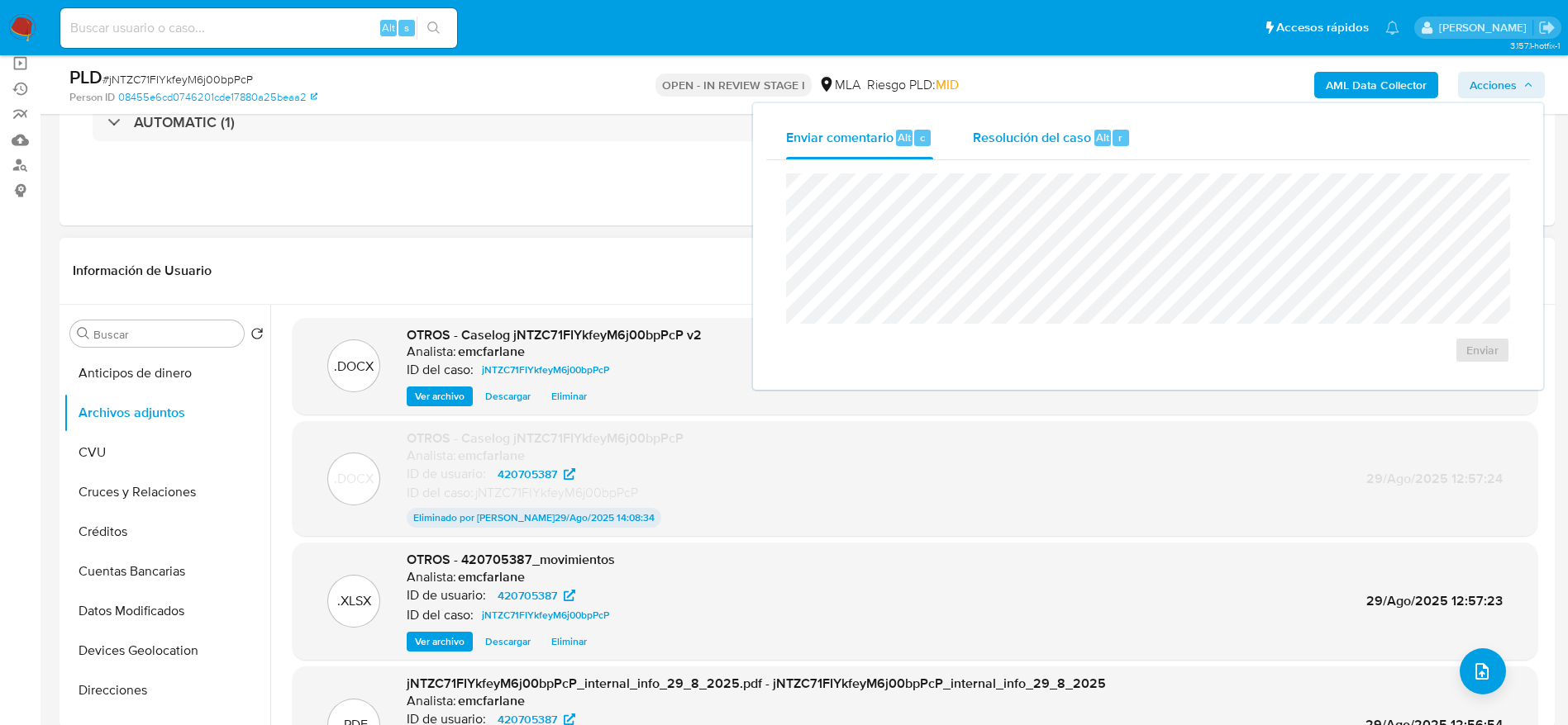
click at [1088, 132] on span "Resolución del caso" at bounding box center [1032, 136] width 118 height 19
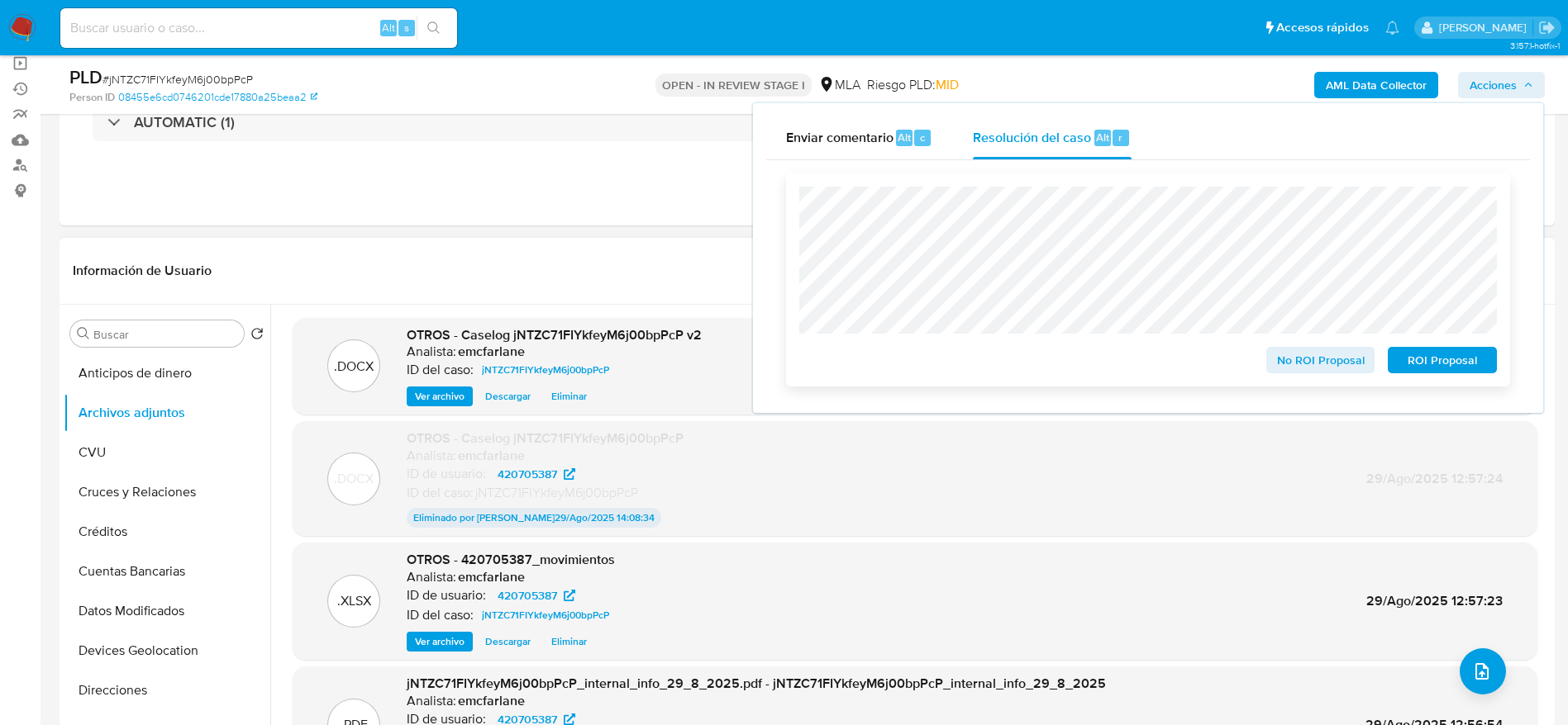
click at [1297, 359] on span "No ROI Proposal" at bounding box center [1320, 360] width 86 height 23
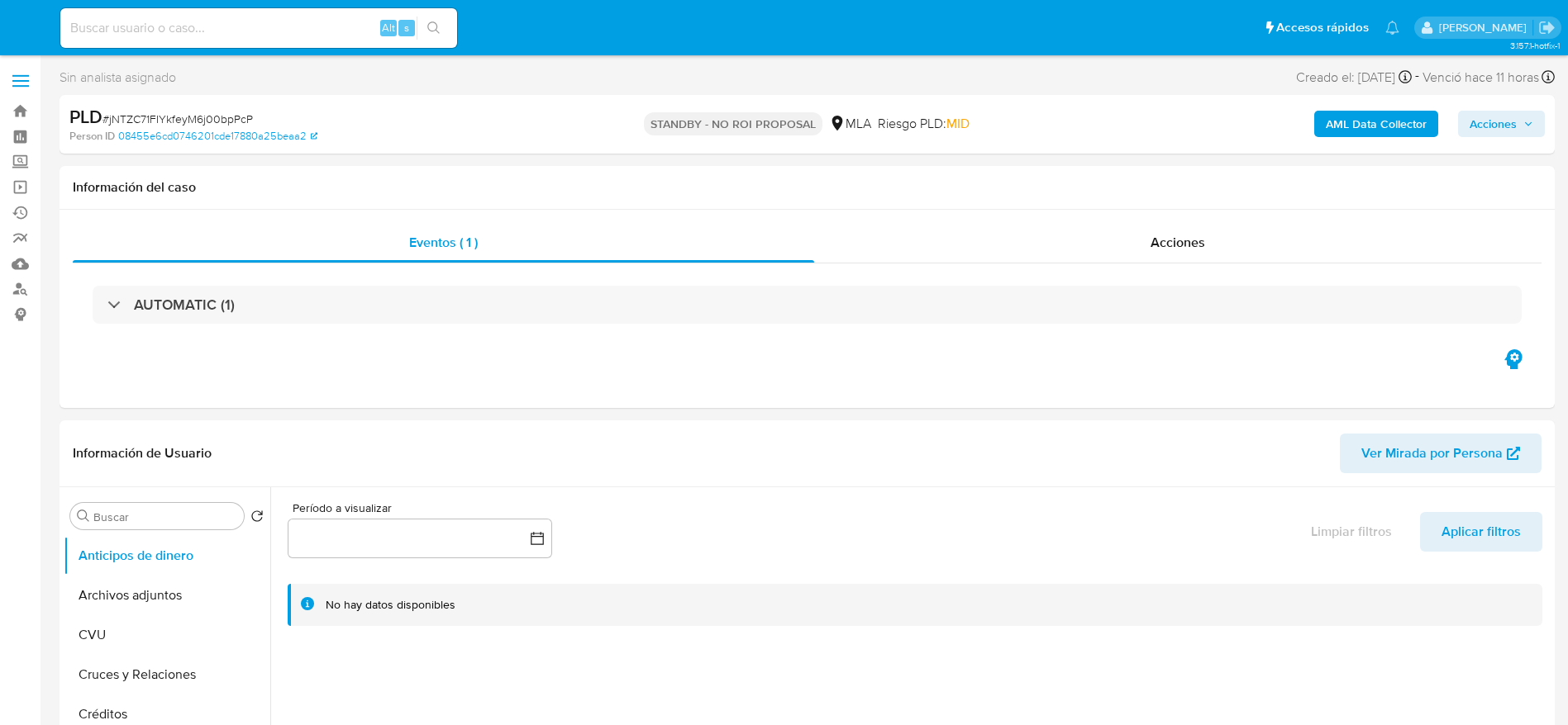
select select "10"
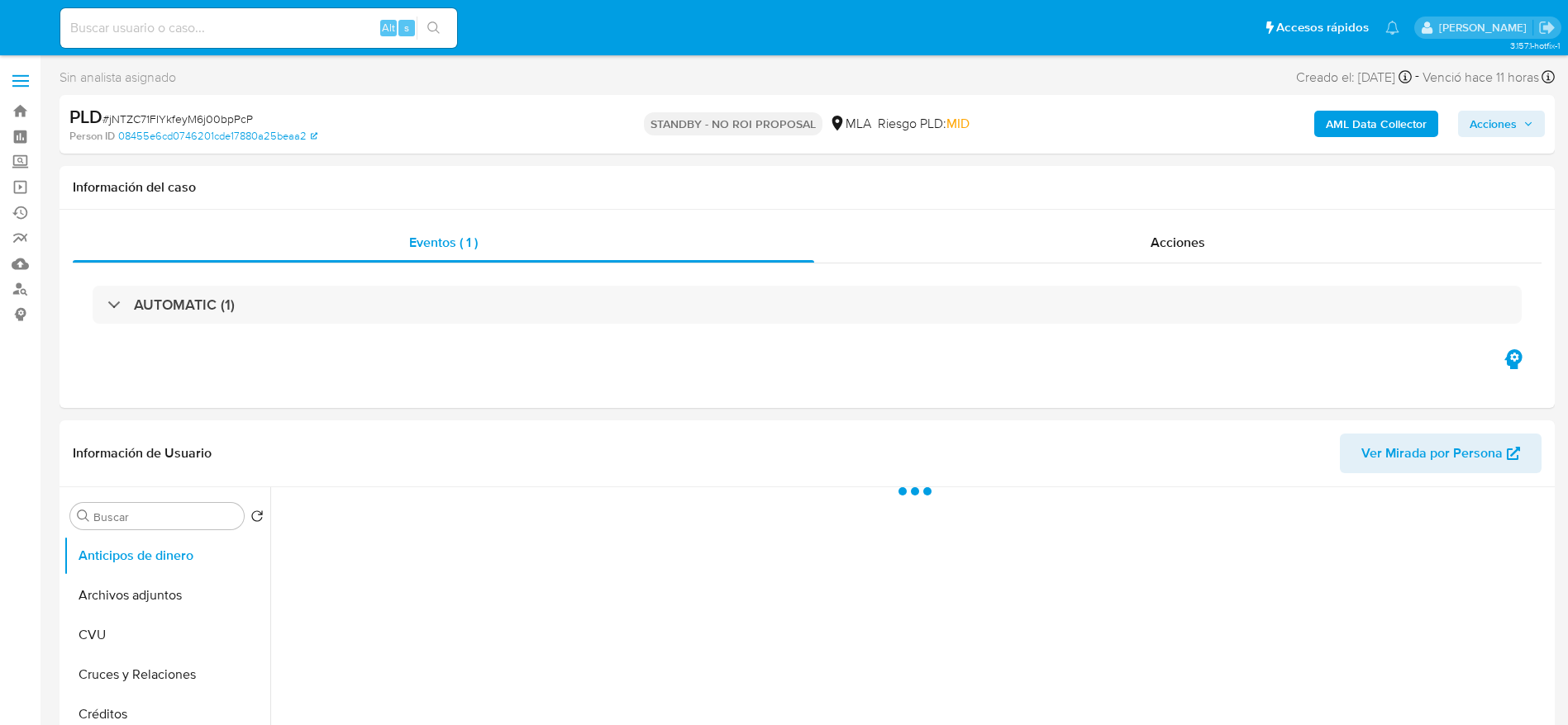
select select "10"
